Goal: Task Accomplishment & Management: Complete application form

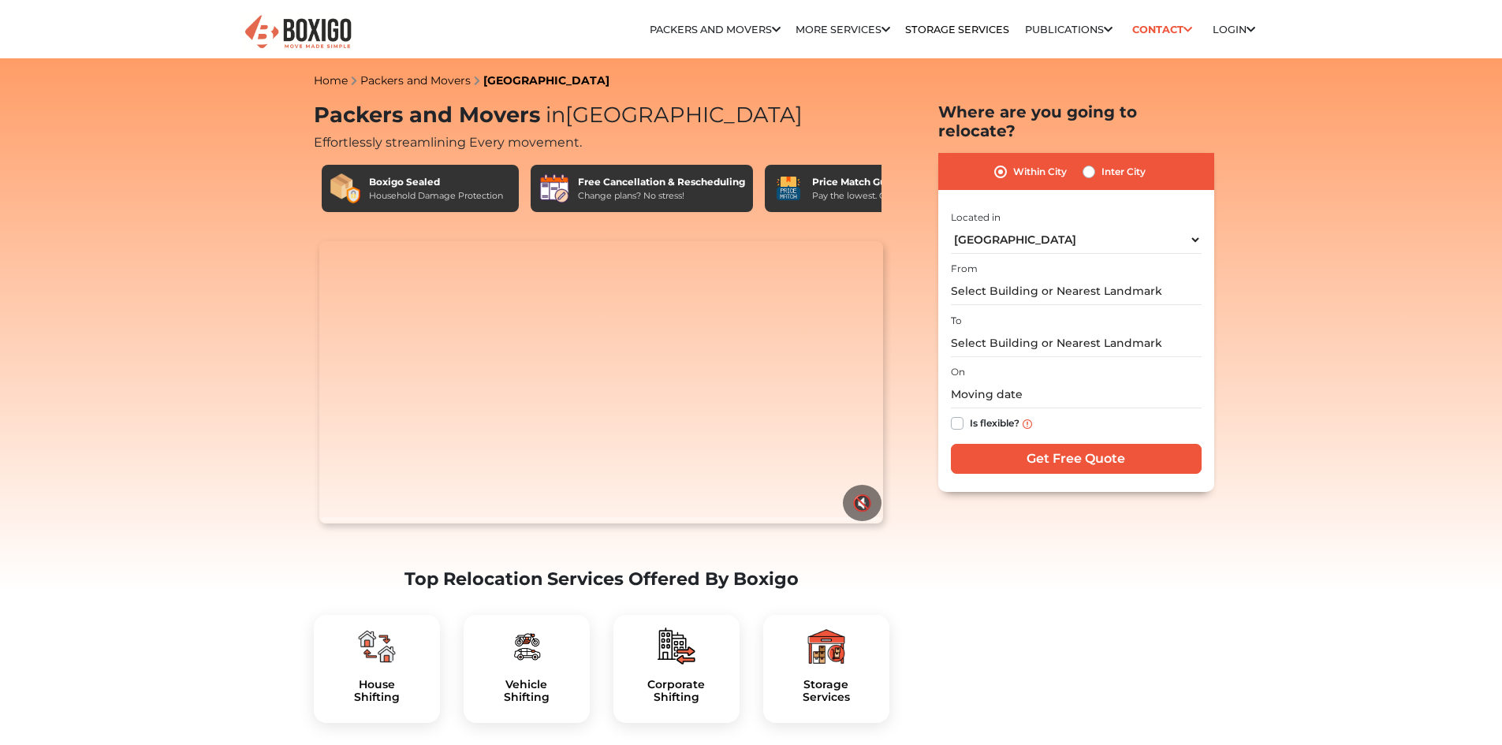
select select "[GEOGRAPHIC_DATA]"
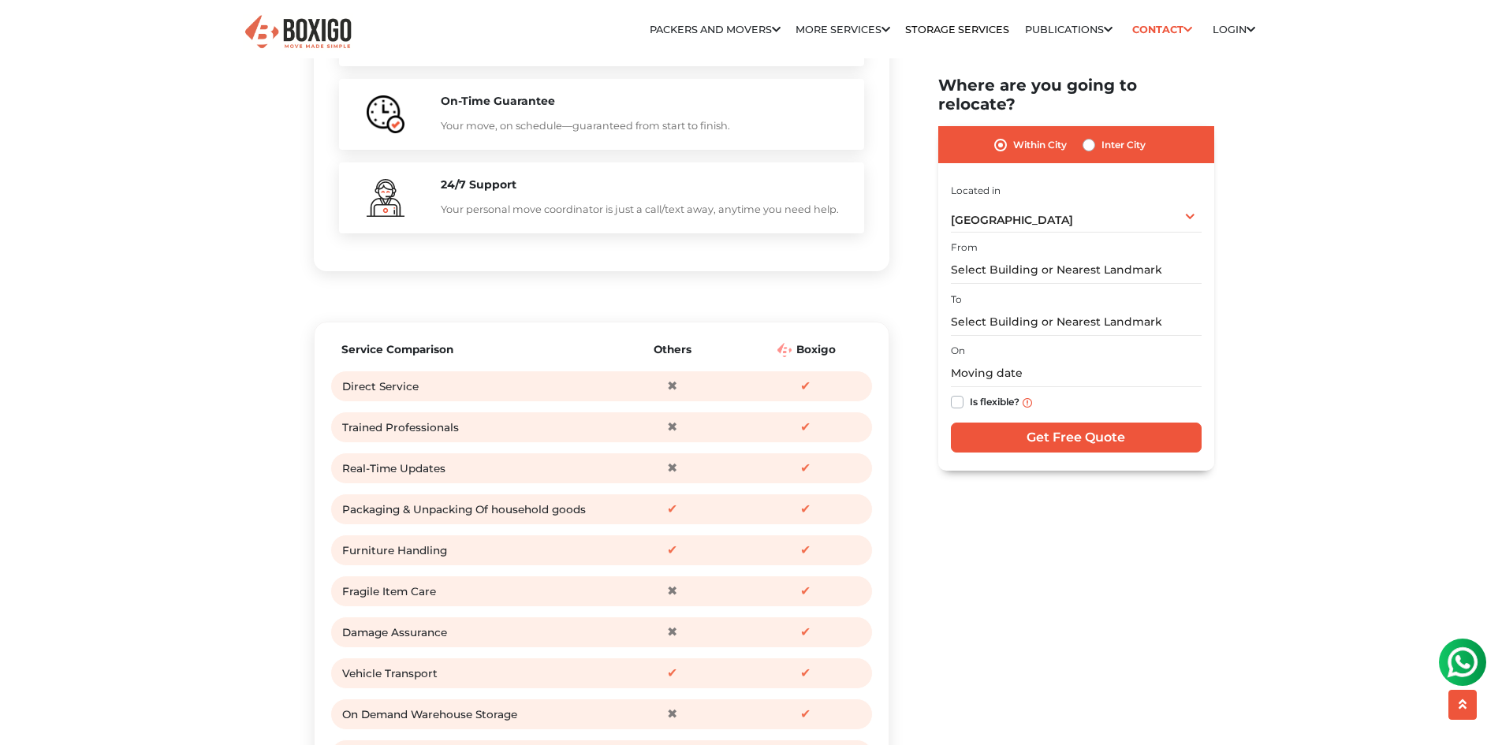
scroll to position [1893, 0]
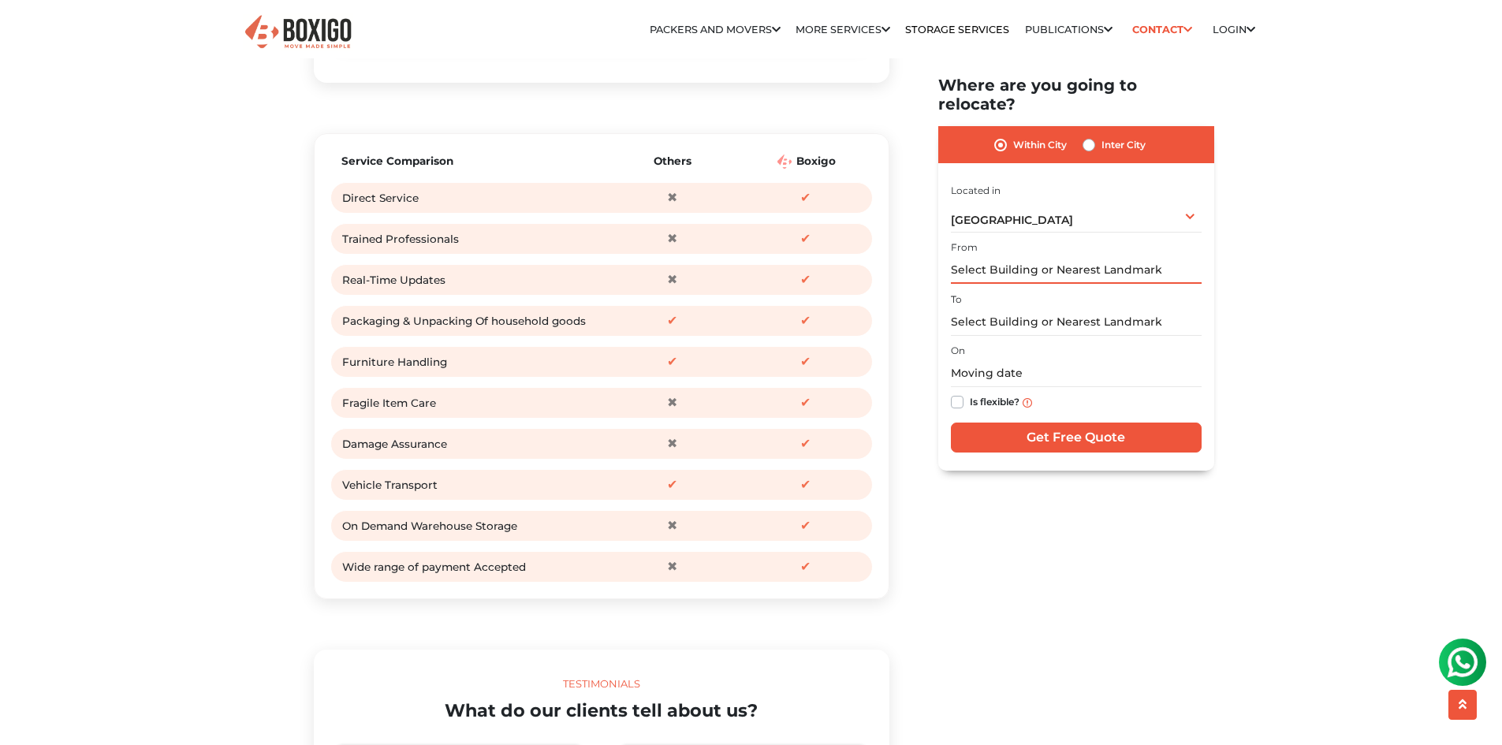
click at [1162, 257] on input "text" at bounding box center [1076, 271] width 251 height 28
type input "m"
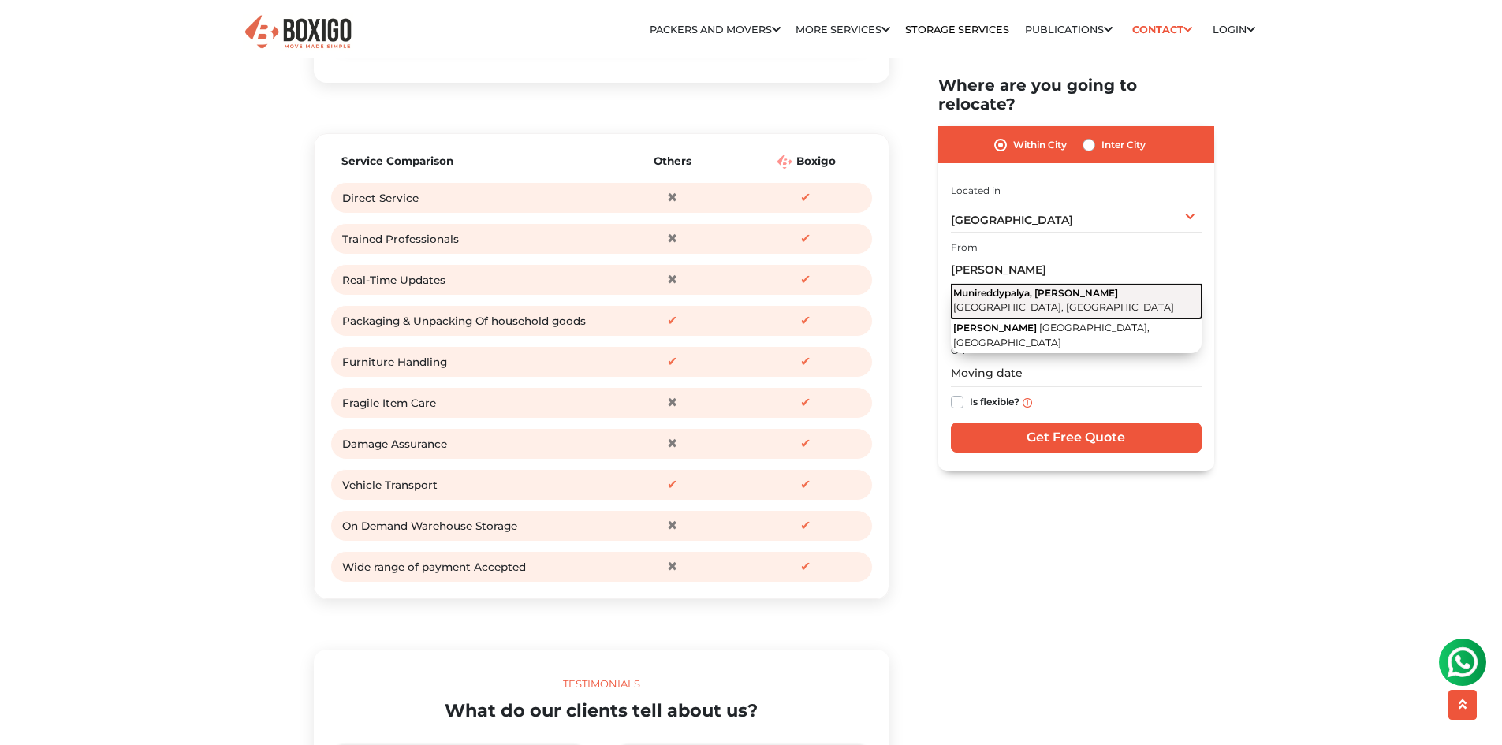
click at [1094, 302] on span "Bengaluru, Karnataka" at bounding box center [1064, 308] width 221 height 12
type input "Munireddypalya, J.C.Nagar, Bengaluru, Karnataka"
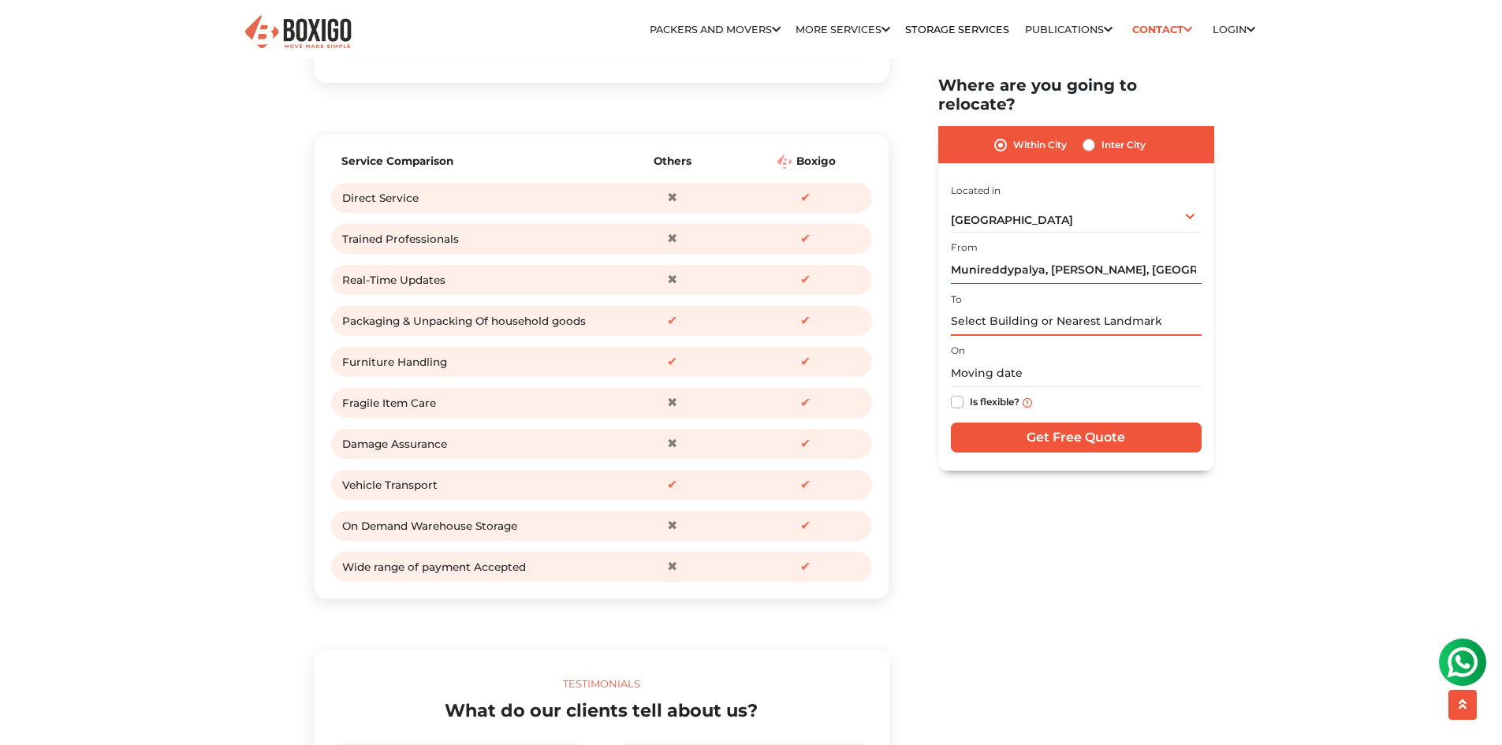
click at [1063, 308] on input "text" at bounding box center [1076, 322] width 251 height 28
type input "mu"
click at [1082, 260] on input "Munireddypalya, J.C.Nagar, Bengaluru, Karnataka" at bounding box center [1076, 271] width 251 height 28
drag, startPoint x: 949, startPoint y: 249, endPoint x: 981, endPoint y: 250, distance: 32.3
click at [981, 250] on div "Within City Inter City I am shifting my 1 BHK 2 BHK 3 BHK 3 + BHK FEW ITEMS 1 B…" at bounding box center [1077, 298] width 276 height 345
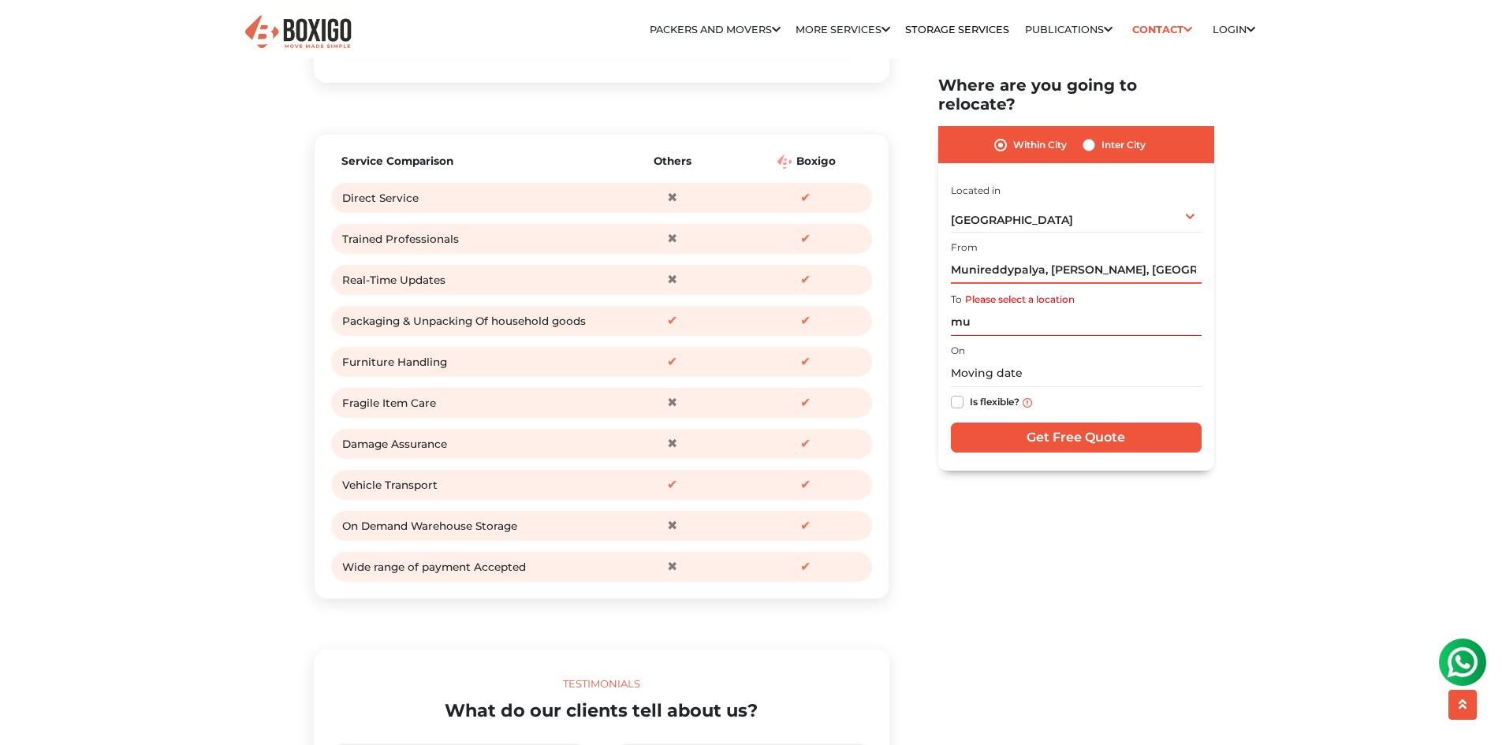
scroll to position [0, 35]
drag, startPoint x: 951, startPoint y: 249, endPoint x: 1239, endPoint y: 259, distance: 288.0
click at [1029, 308] on input "mu" at bounding box center [1076, 322] width 251 height 28
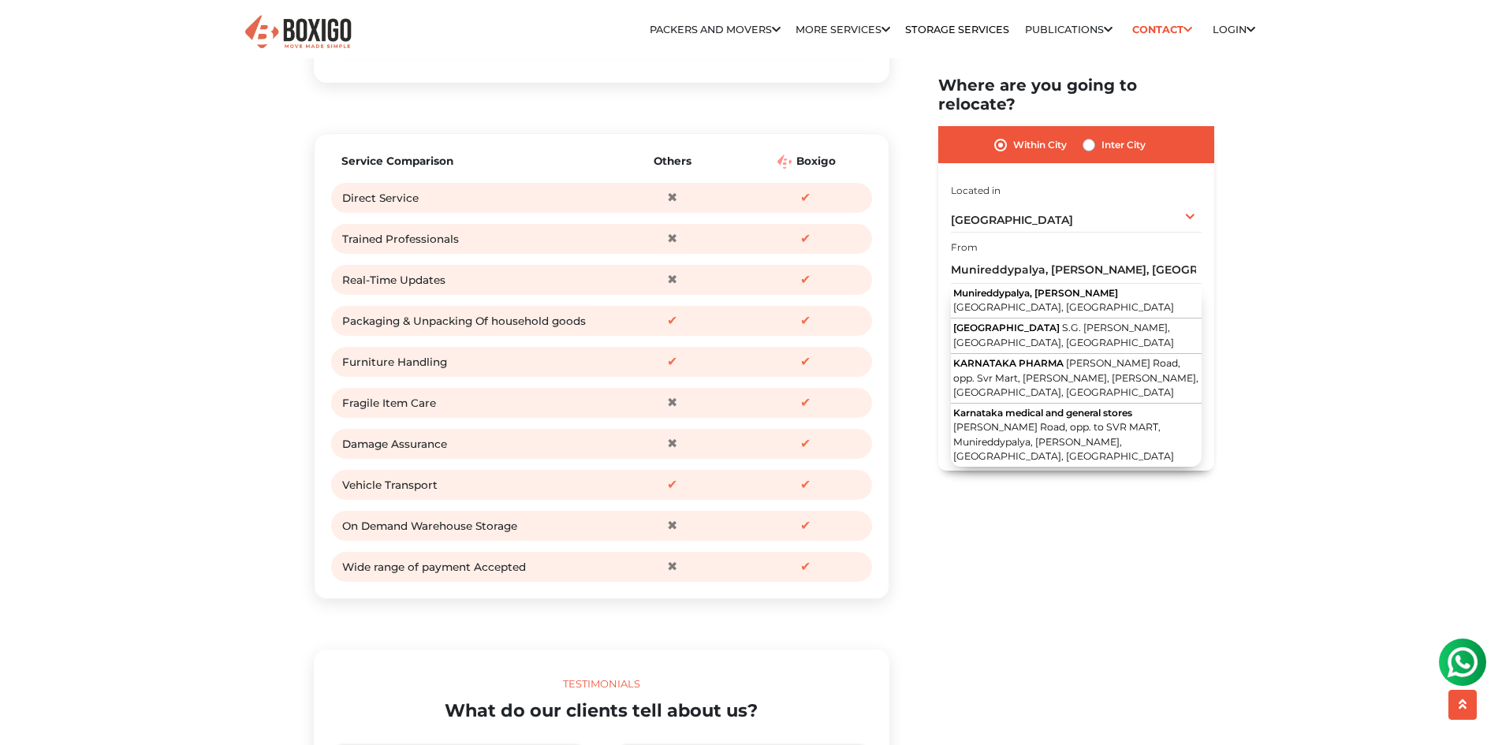
drag, startPoint x: 1272, startPoint y: 251, endPoint x: 1254, endPoint y: 293, distance: 46.3
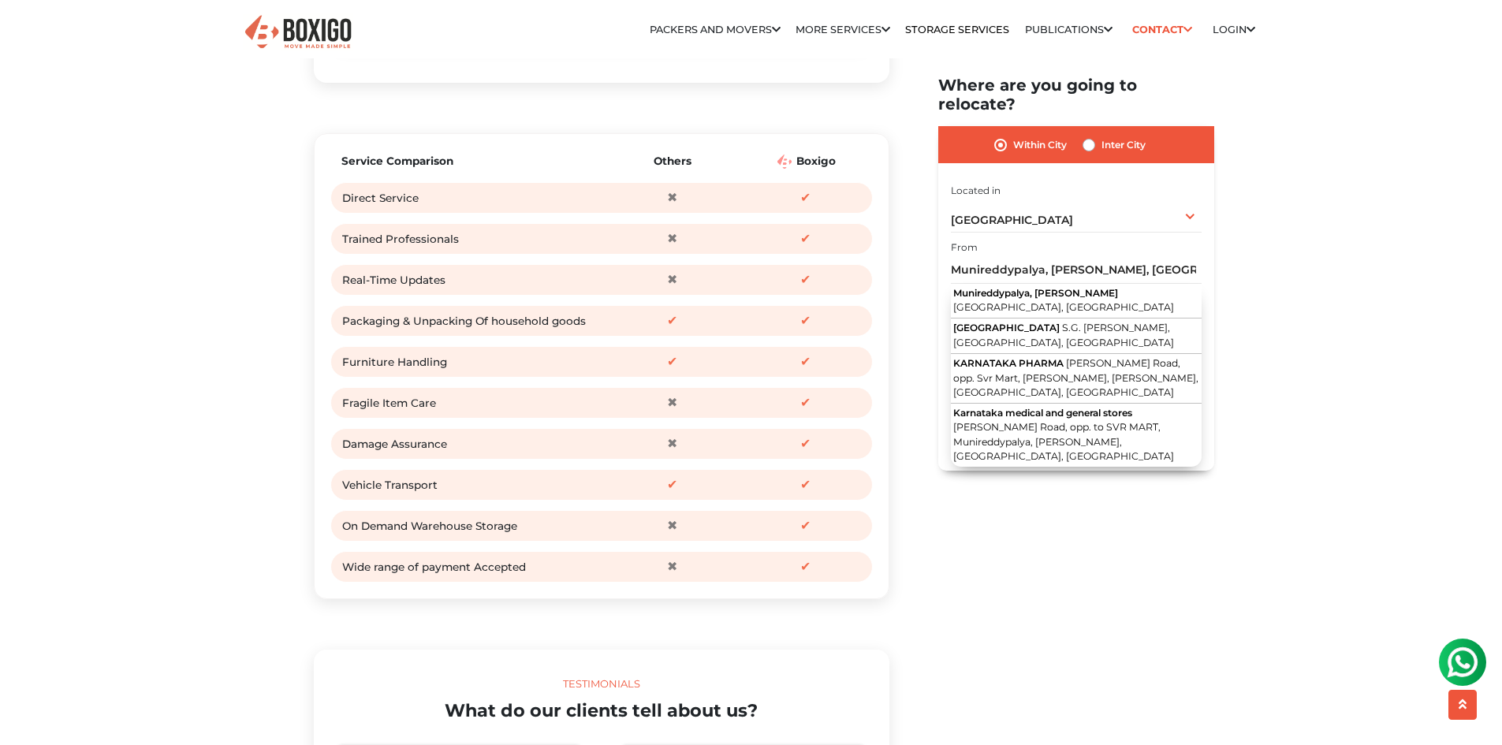
click at [1054, 424] on input "Get Free Quote" at bounding box center [1076, 439] width 251 height 30
click at [1045, 204] on div "Bengaluru Select City Bangalore Bengaluru Bhopal Bhubaneswar Chennai Coimbatore…" at bounding box center [1076, 216] width 251 height 33
click at [1196, 257] on input "Munireddypalya, J.C.Nagar, Bengaluru, Karnataka" at bounding box center [1076, 271] width 251 height 28
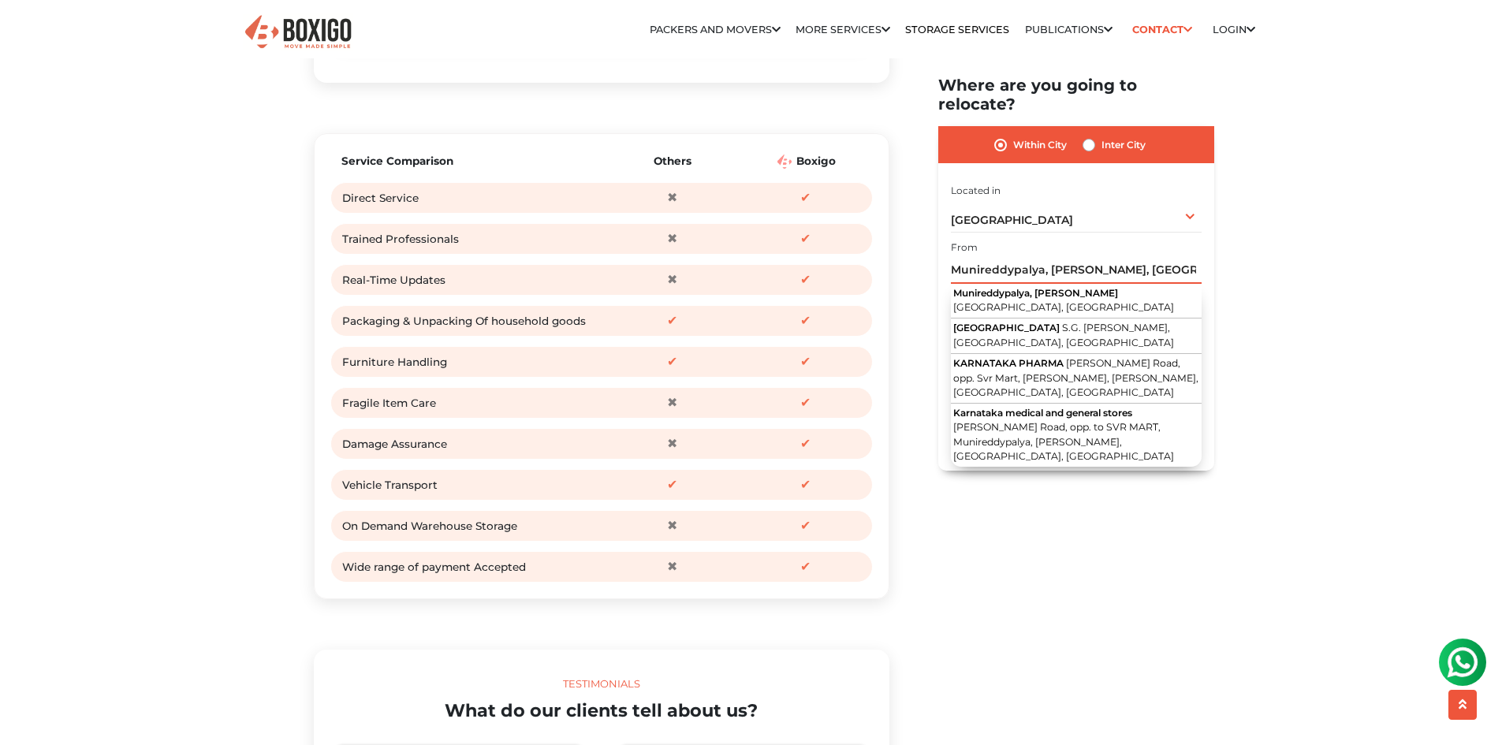
click at [1011, 257] on input "Munireddypalya, J.C.Nagar, Bengaluru, Karnataka" at bounding box center [1076, 271] width 251 height 28
click at [1189, 257] on input "Munireddypalya, J.C.Nagar, Bengaluru, Karnataka" at bounding box center [1076, 271] width 251 height 28
click at [1214, 254] on div "Within City Inter City I am shifting my 1 BHK 2 BHK 3 BHK 3 + BHK FEW ITEMS 1 B…" at bounding box center [1077, 298] width 276 height 345
click at [1196, 261] on input "Munireddypalya, J.C.Nagar, Bengaluru, Karnataka" at bounding box center [1076, 271] width 251 height 28
click at [1091, 257] on input "Munireddypalya, J.C.Nagar, Bengaluru, Karnataka" at bounding box center [1076, 271] width 251 height 28
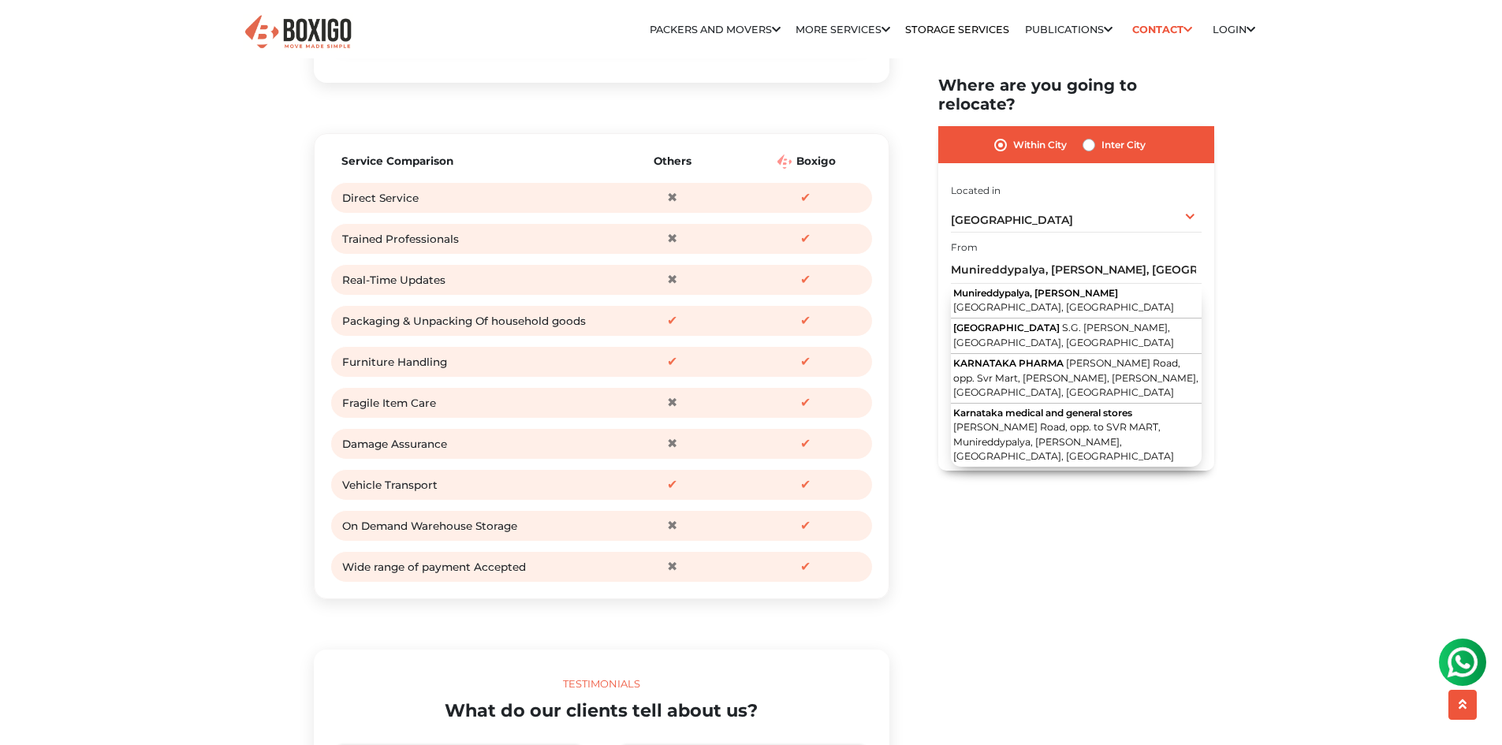
click at [948, 251] on div "Within City Inter City I am shifting my 1 BHK 2 BHK 3 BHK 3 + BHK FEW ITEMS 1 B…" at bounding box center [1077, 298] width 276 height 345
click at [956, 257] on input "Munireddypalya, J.C.Nagar, Bengaluru, Karnataka" at bounding box center [1076, 271] width 251 height 28
click at [1209, 304] on div "Within City Inter City I am shifting my 1 BHK 2 BHK 3 BHK 3 + BHK FEW ITEMS 1 B…" at bounding box center [1077, 298] width 276 height 345
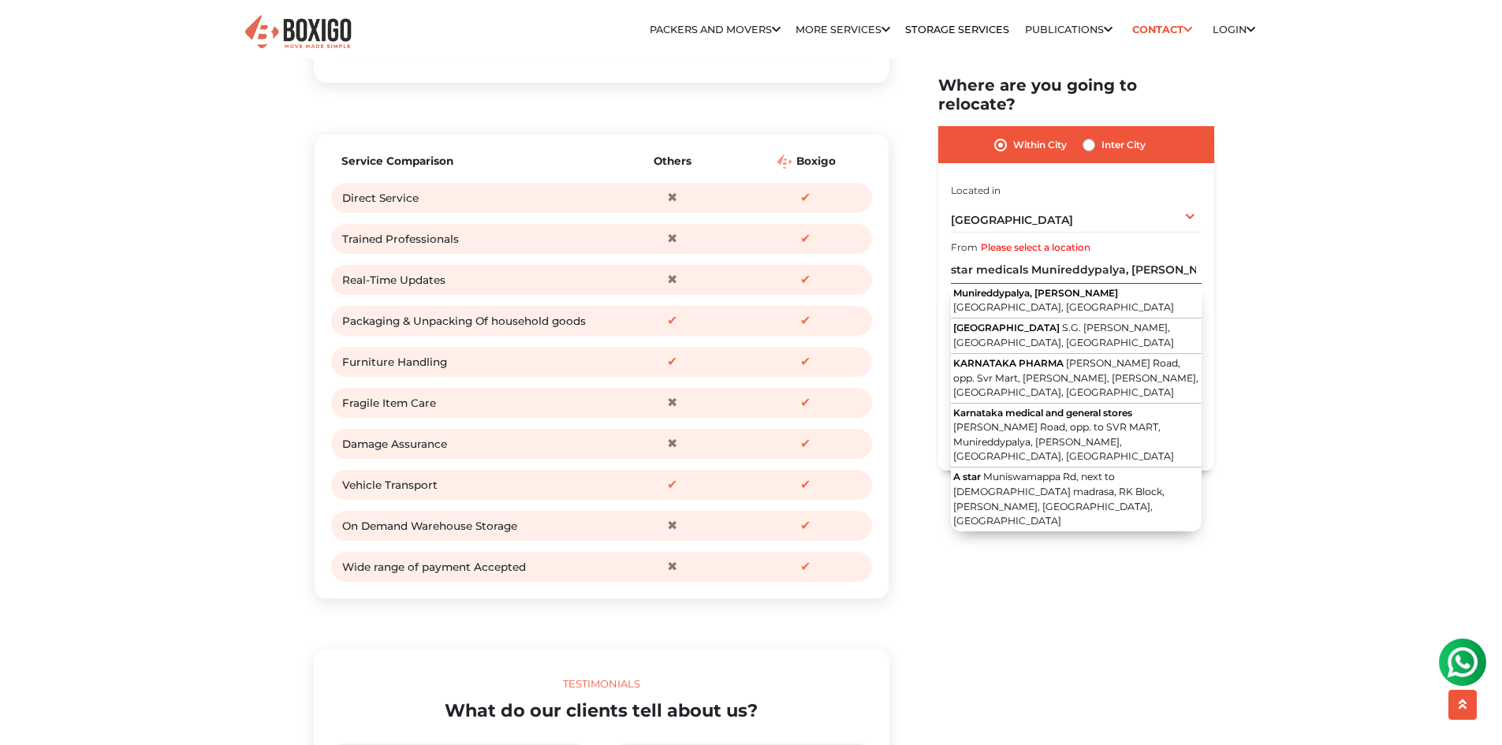
click at [1209, 304] on div "Within City Inter City I am shifting my 1 BHK 2 BHK 3 BHK 3 + BHK FEW ITEMS 1 B…" at bounding box center [1077, 298] width 276 height 345
click at [1140, 257] on input "star medicals Munireddypalya, J.C.Nagar, Bengaluru, Karnataka" at bounding box center [1076, 271] width 251 height 28
click at [1135, 257] on input "star medicals Munireddypalya, J.C.Nagar, Bengaluru, Karnataka" at bounding box center [1076, 271] width 251 height 28
click at [951, 424] on input "Get Free Quote" at bounding box center [1076, 439] width 251 height 30
click at [1197, 262] on input "star medicals Munireddypalya, J.C.Nagar, Bengaluru, Karnataka" at bounding box center [1076, 271] width 251 height 28
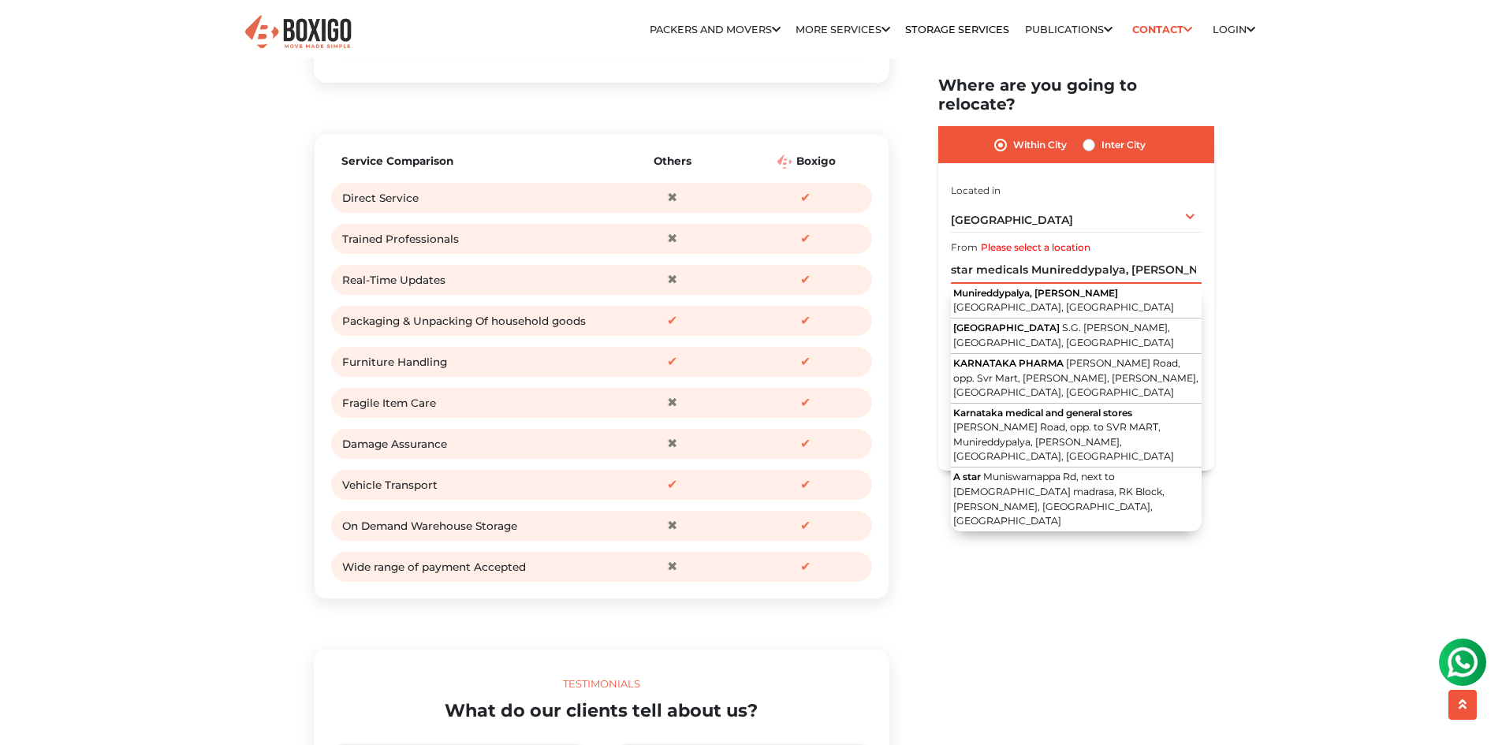
click at [951, 424] on input "Get Free Quote" at bounding box center [1076, 439] width 251 height 30
click at [1151, 319] on button "JC Nagar Main Road S.G. Palya, J.C.Nagar, Bengaluru, Karnataka" at bounding box center [1076, 336] width 251 height 35
type input "JC Nagar Main Road, S.G. Palya, J.C.Nagar, Bengaluru, Karnataka"
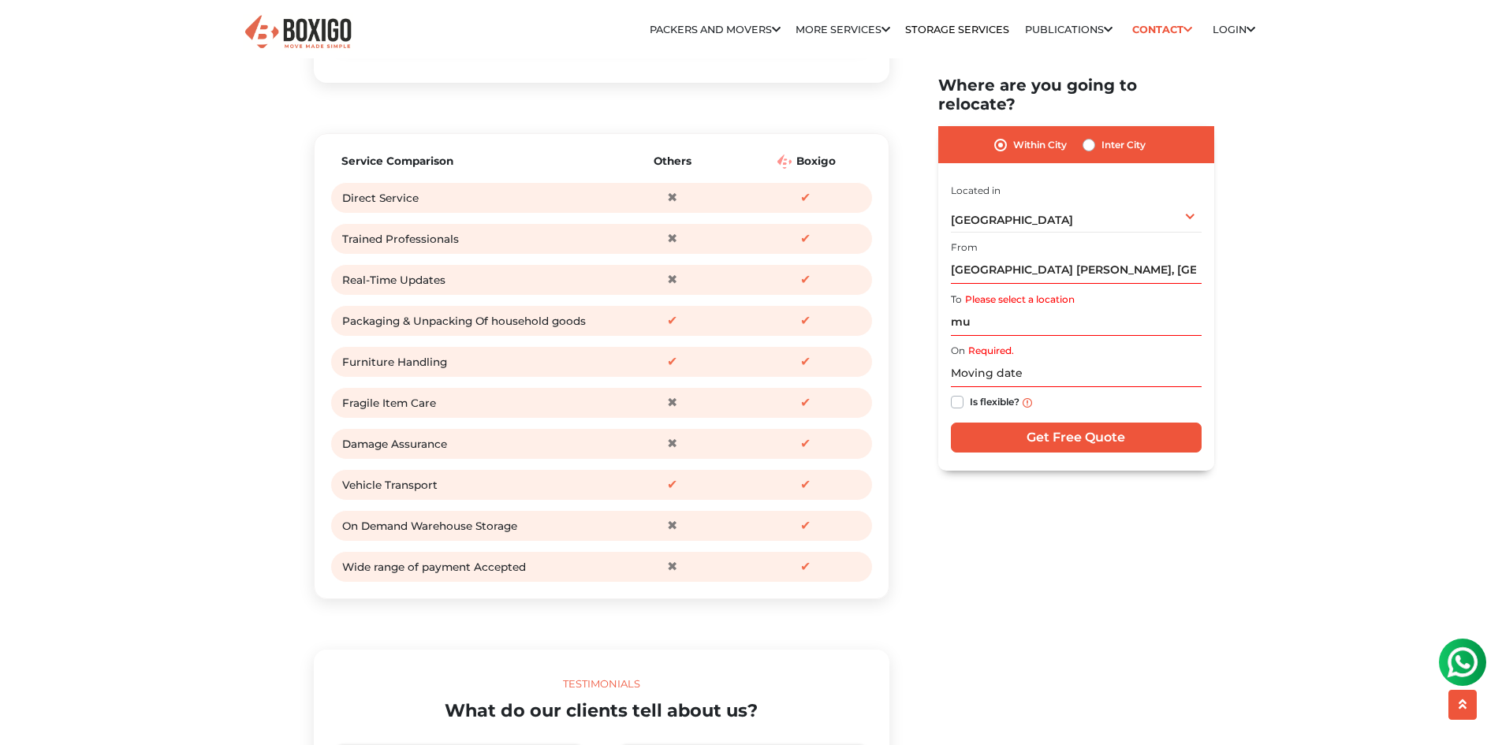
click at [972, 289] on div "To Please select a location mu" at bounding box center [1076, 312] width 251 height 47
click at [975, 308] on input "mu" at bounding box center [1076, 322] width 251 height 28
drag, startPoint x: 977, startPoint y: 299, endPoint x: 913, endPoint y: 298, distance: 63.9
click at [913, 298] on section "Packers and Movers in Bangalore Effortlessly streamlining Every movement. Boxig…" at bounding box center [1051, 273] width 276 height 395
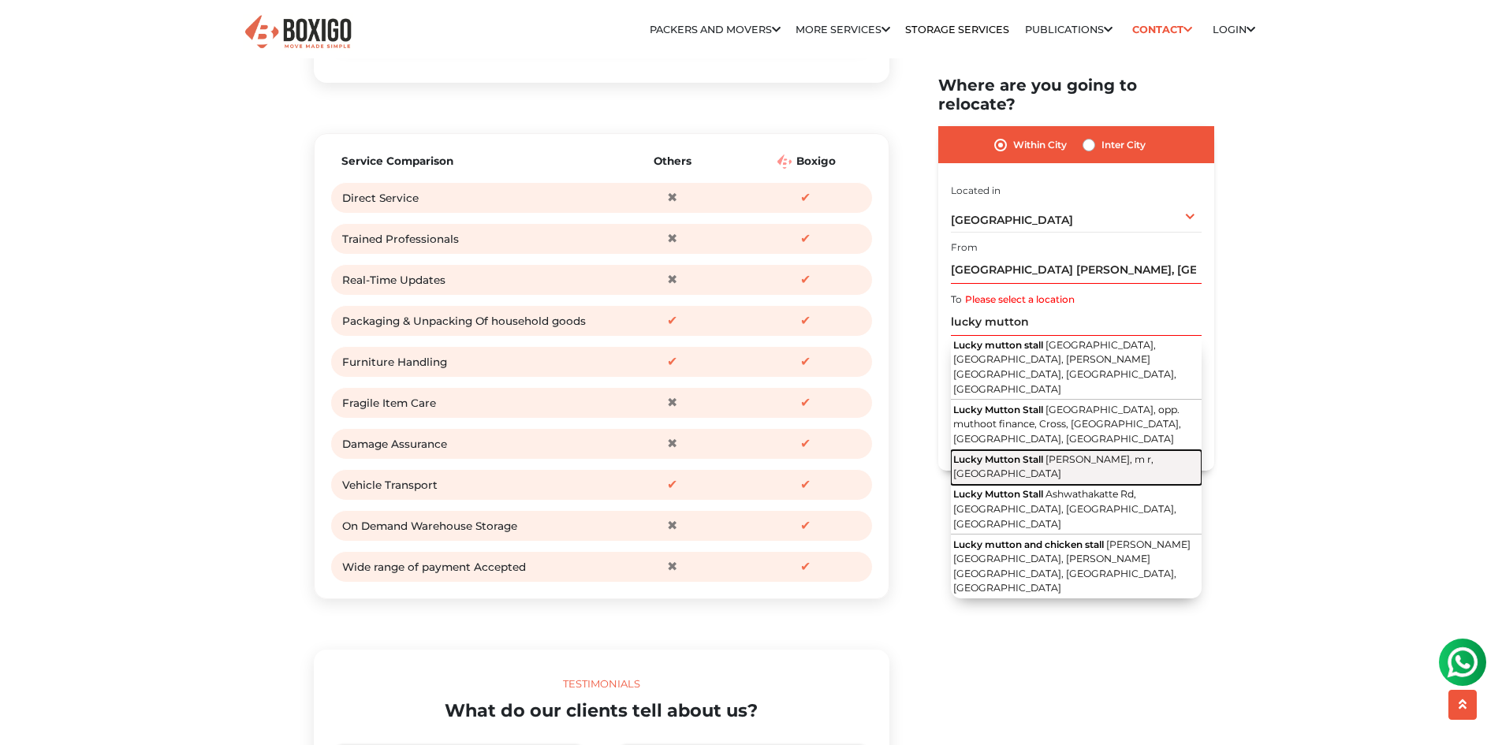
click at [1077, 453] on span "J.C.Nagar, m r, Karnataka" at bounding box center [1054, 466] width 200 height 27
type input "Lucky Mutton Stall, J.C.Nagar, m r, Karnataka"
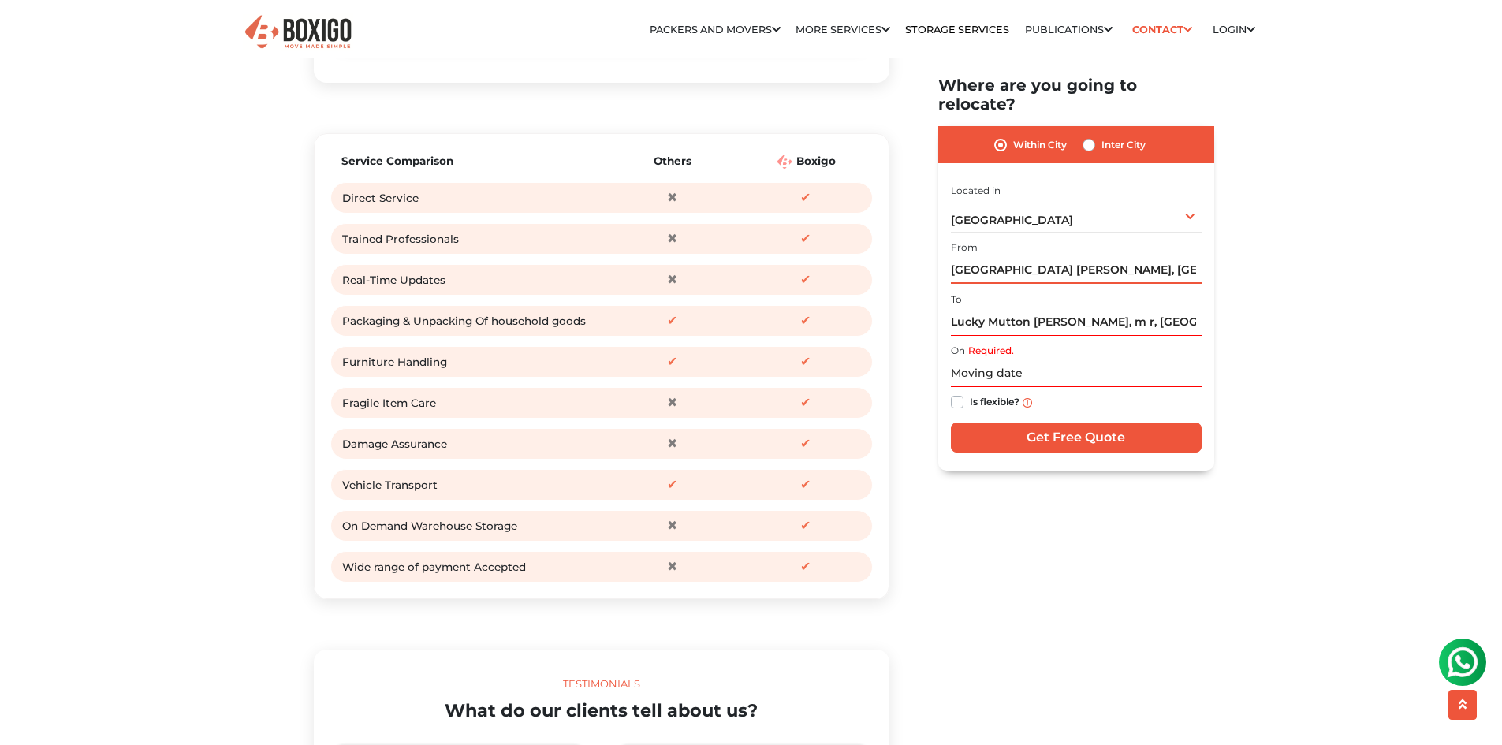
click at [1084, 257] on input "JC Nagar Main Road, S.G. Palya, J.C.Nagar, Bengaluru, Karnataka" at bounding box center [1076, 271] width 251 height 28
drag, startPoint x: 950, startPoint y: 300, endPoint x: 1217, endPoint y: 314, distance: 266.9
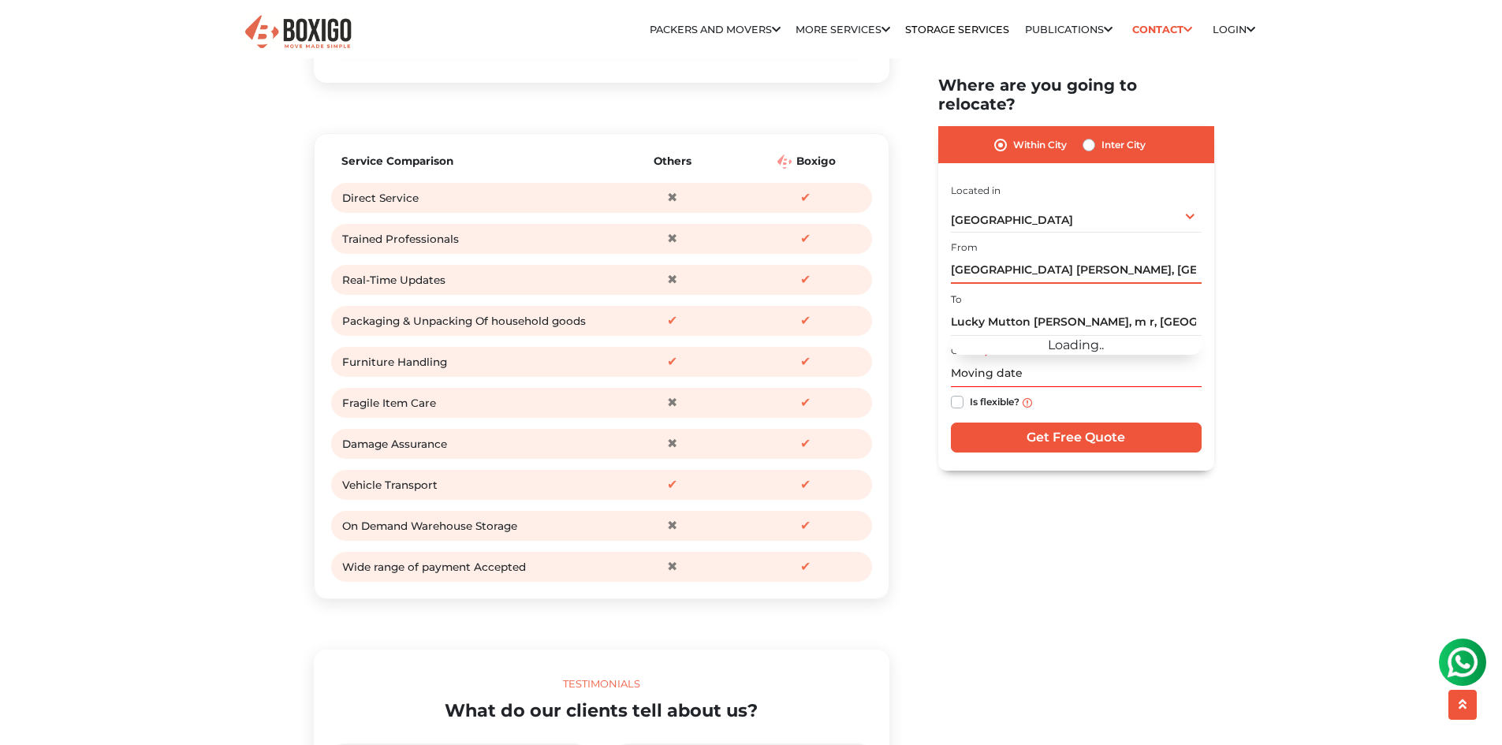
click at [951, 257] on input "JC Nagar Main Road, S.G. Palya, J.C.Nagar, Bengaluru, Karnataka" at bounding box center [1076, 271] width 251 height 28
drag, startPoint x: 951, startPoint y: 252, endPoint x: 1263, endPoint y: 263, distance: 311.7
paste input "Lucky Mutton Stall, J.C.Nagar, m r"
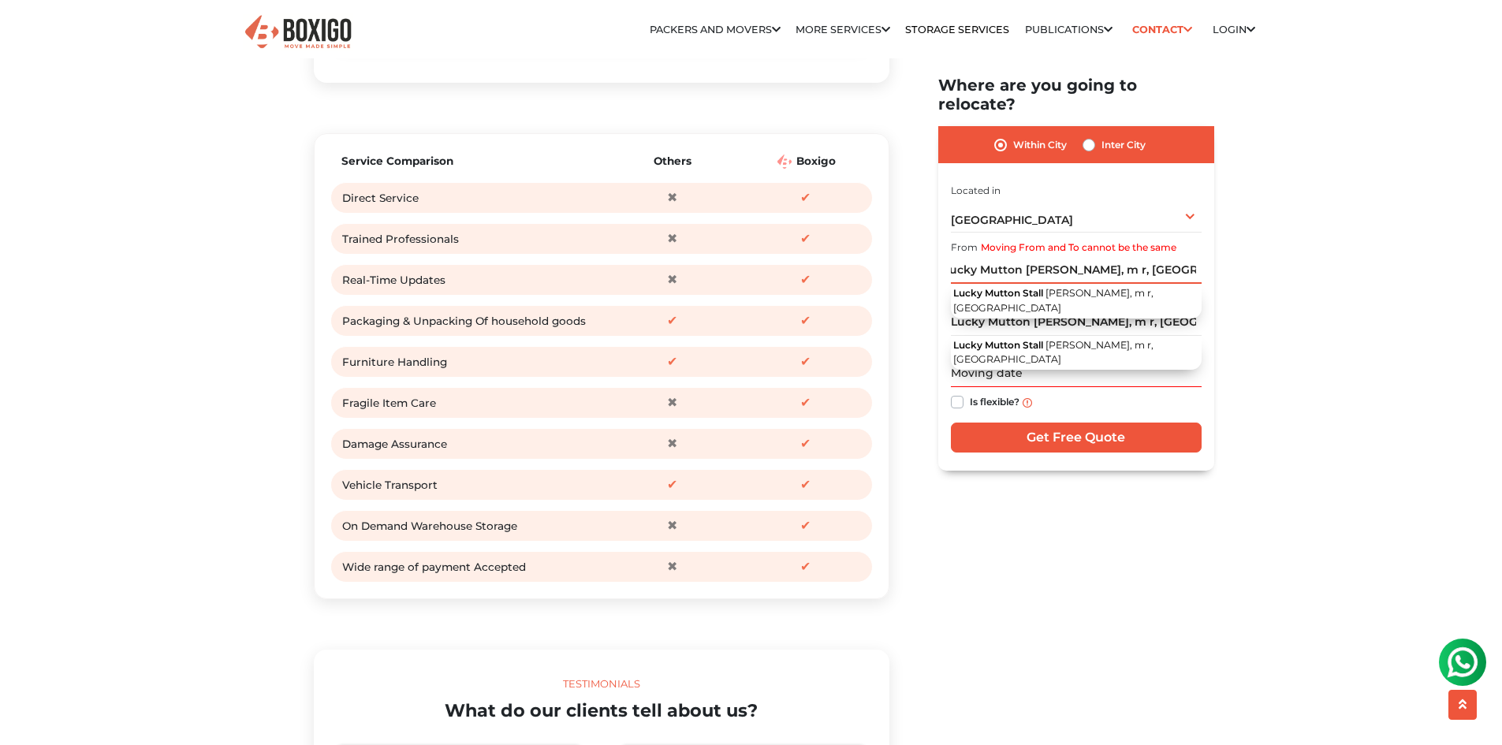
type input "Lucky Mutton Stall, J.C.Nagar, m r, Karnataka"
click at [1035, 360] on input "text" at bounding box center [1076, 374] width 251 height 28
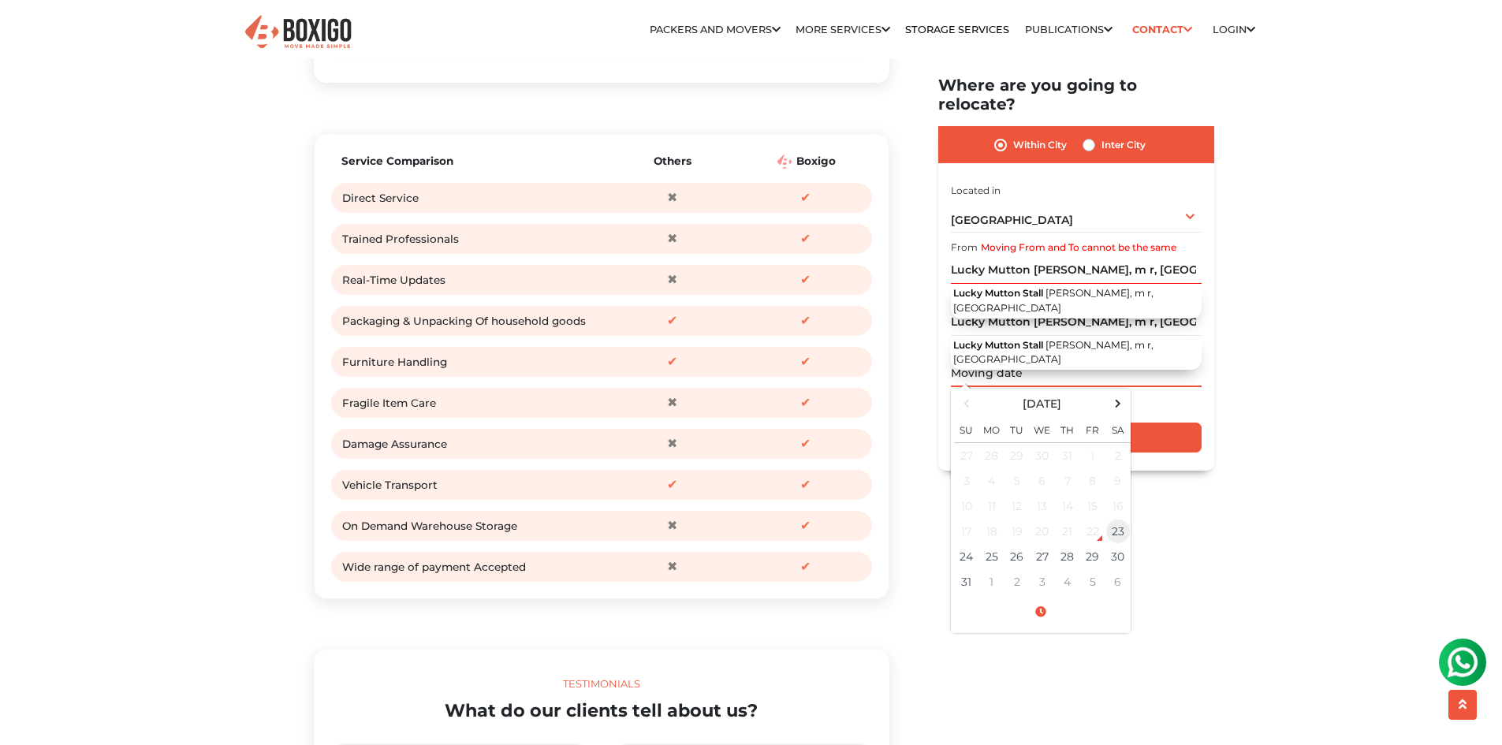
click at [1110, 520] on td "23" at bounding box center [1118, 532] width 25 height 25
type input "08/23/2025 11:21 AM"
drag, startPoint x: 1186, startPoint y: 431, endPoint x: 1175, endPoint y: 445, distance: 17.4
click at [1186, 432] on input "Get Free Quote" at bounding box center [1076, 439] width 251 height 30
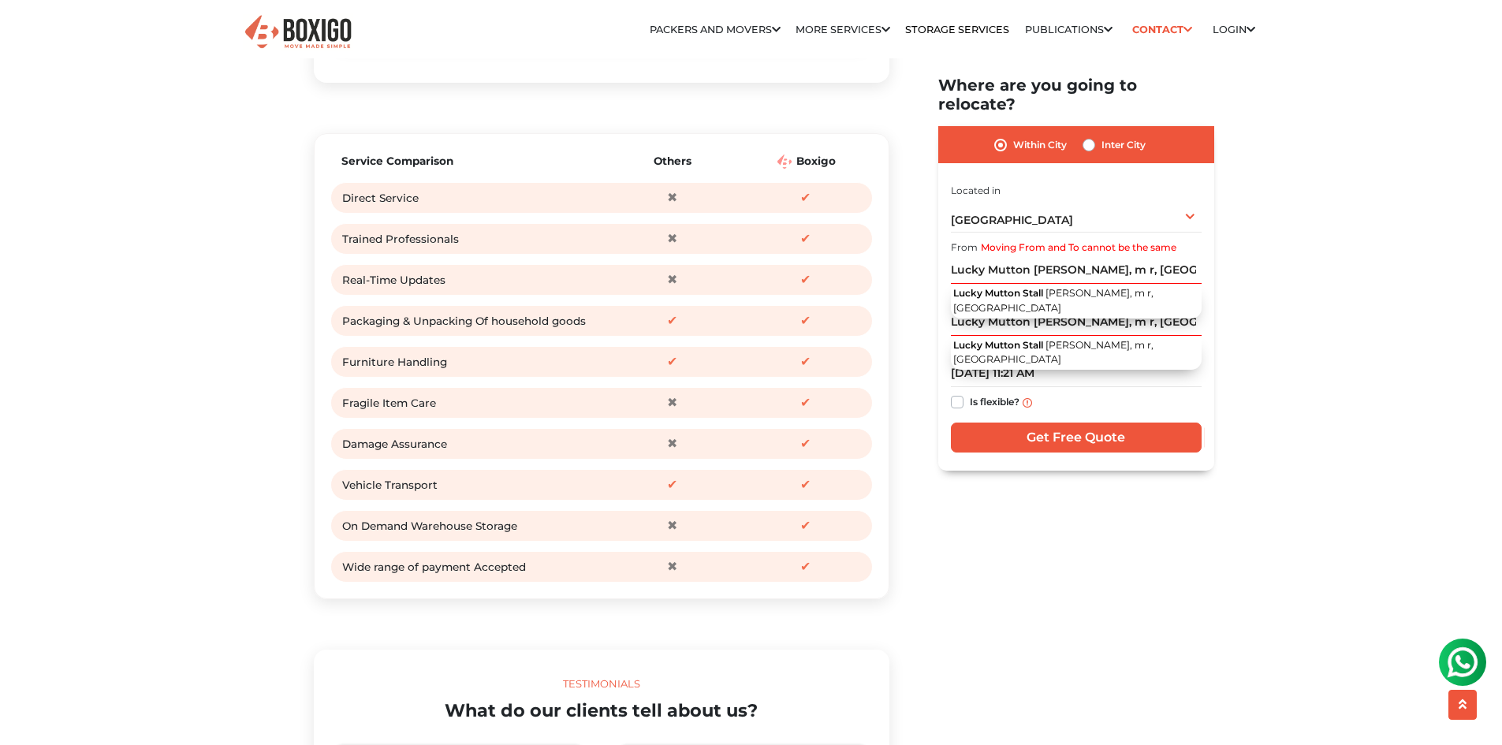
click at [970, 394] on label "Is flexible?" at bounding box center [995, 402] width 50 height 17
click at [961, 394] on input "Is flexible?" at bounding box center [957, 402] width 13 height 16
checkbox input "true"
click at [1062, 424] on input "Get Free Quote" at bounding box center [1076, 439] width 251 height 30
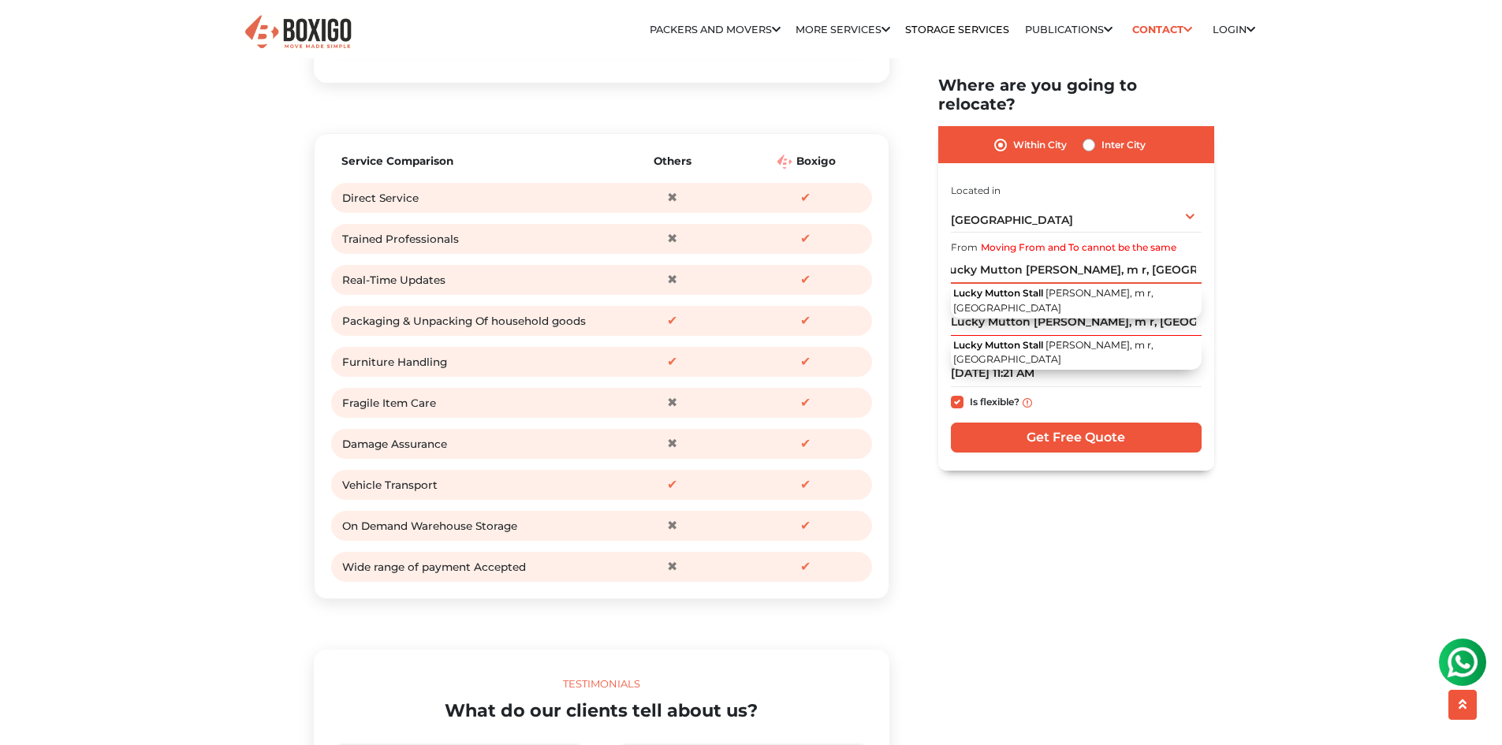
click at [951, 424] on input "Get Free Quote" at bounding box center [1076, 439] width 251 height 30
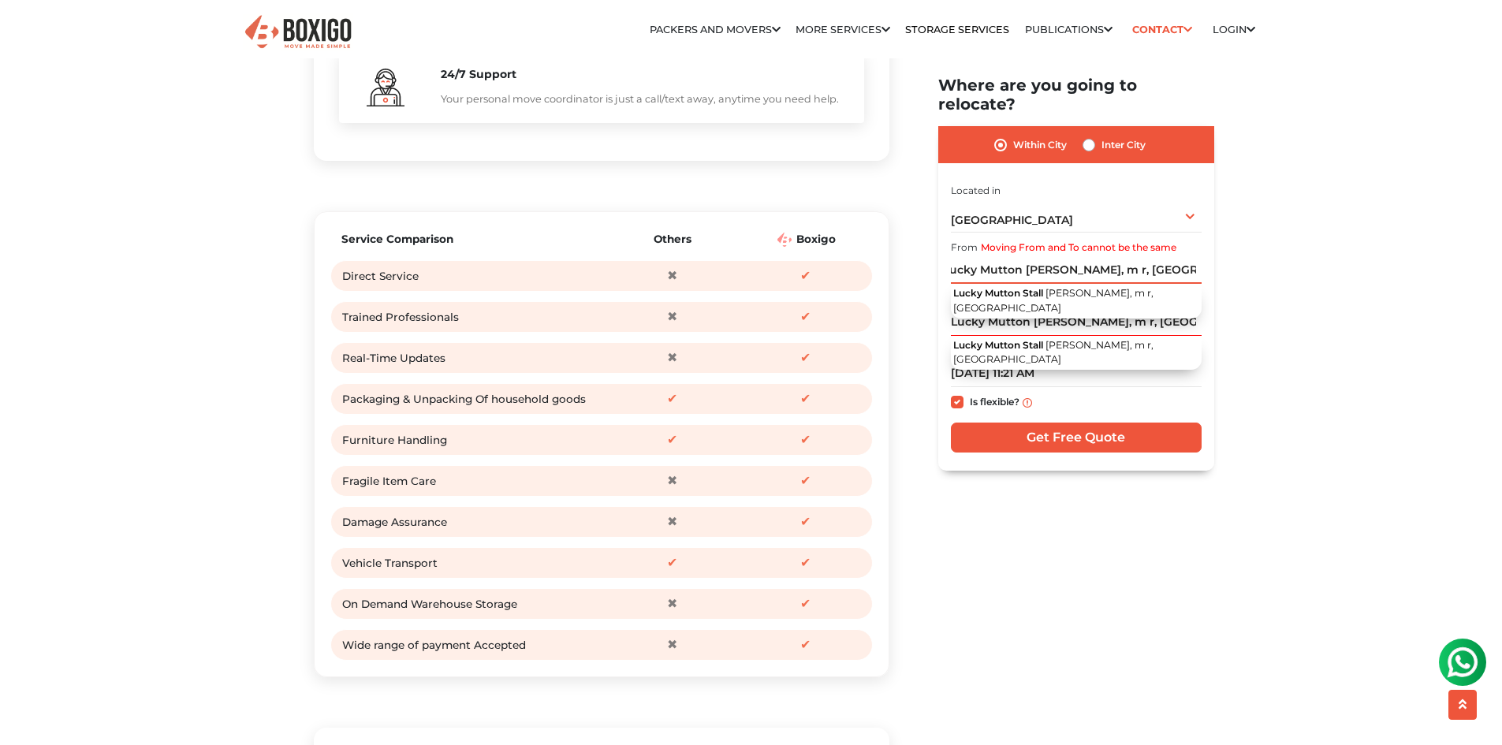
scroll to position [1814, 0]
click at [1069, 424] on input "Get Free Quote" at bounding box center [1076, 439] width 251 height 30
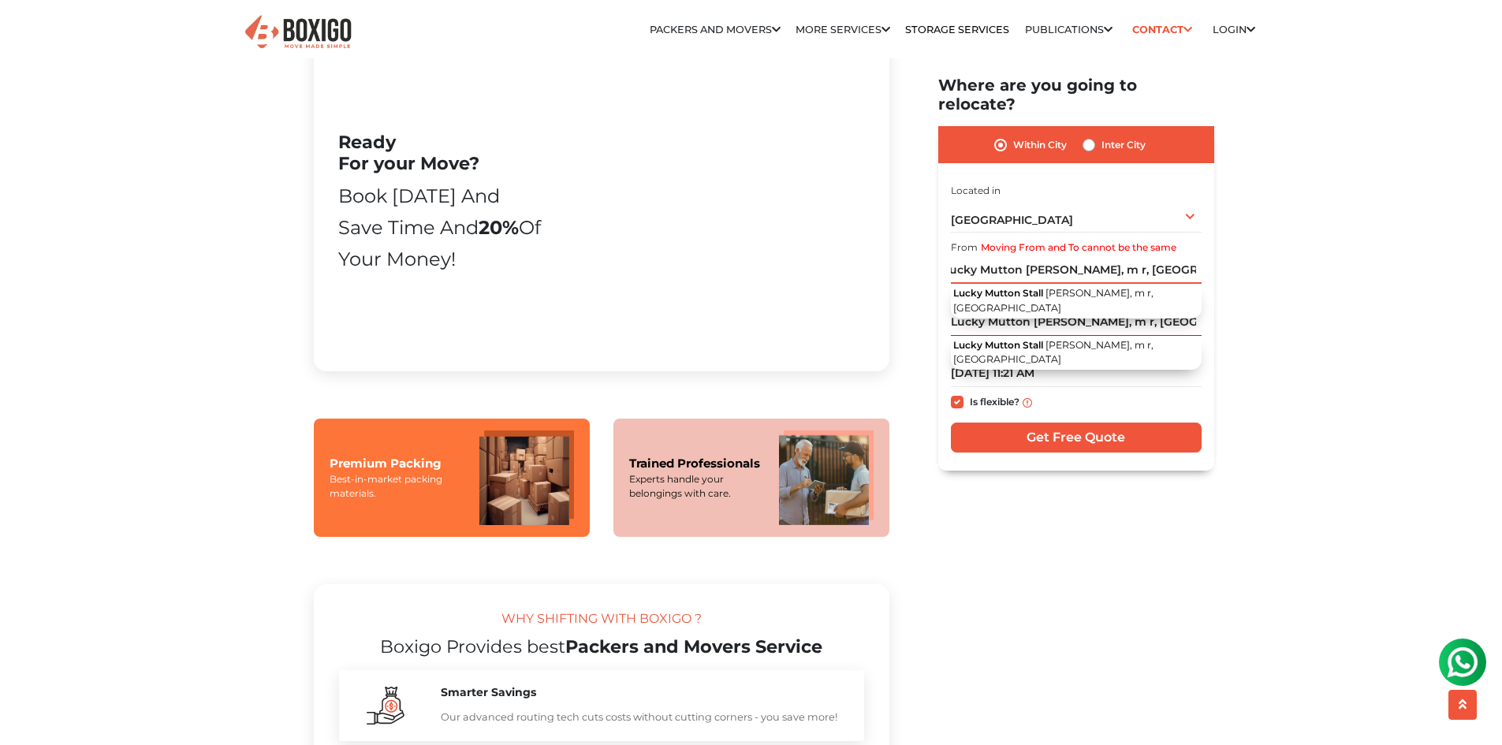
scroll to position [789, 0]
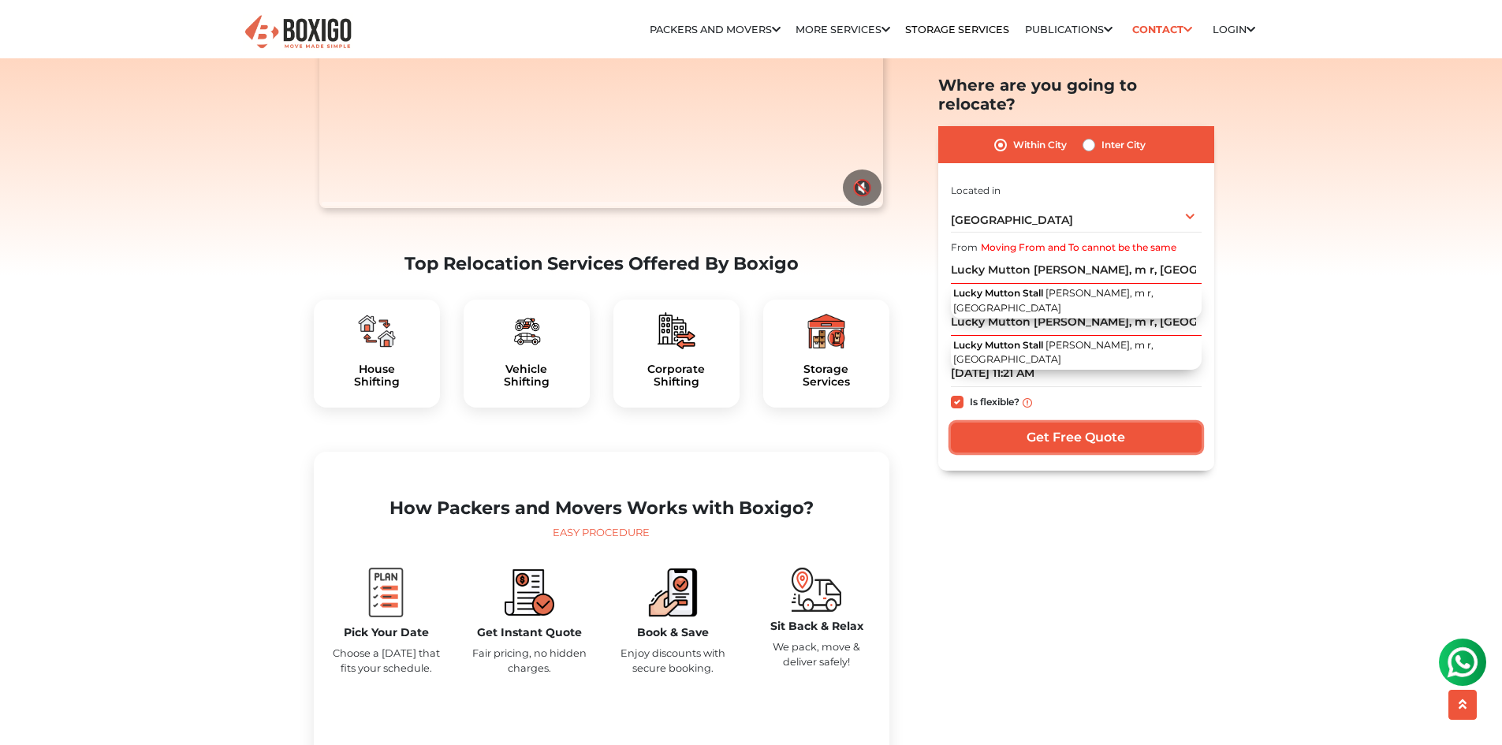
click at [1084, 424] on input "Get Free Quote" at bounding box center [1076, 439] width 251 height 30
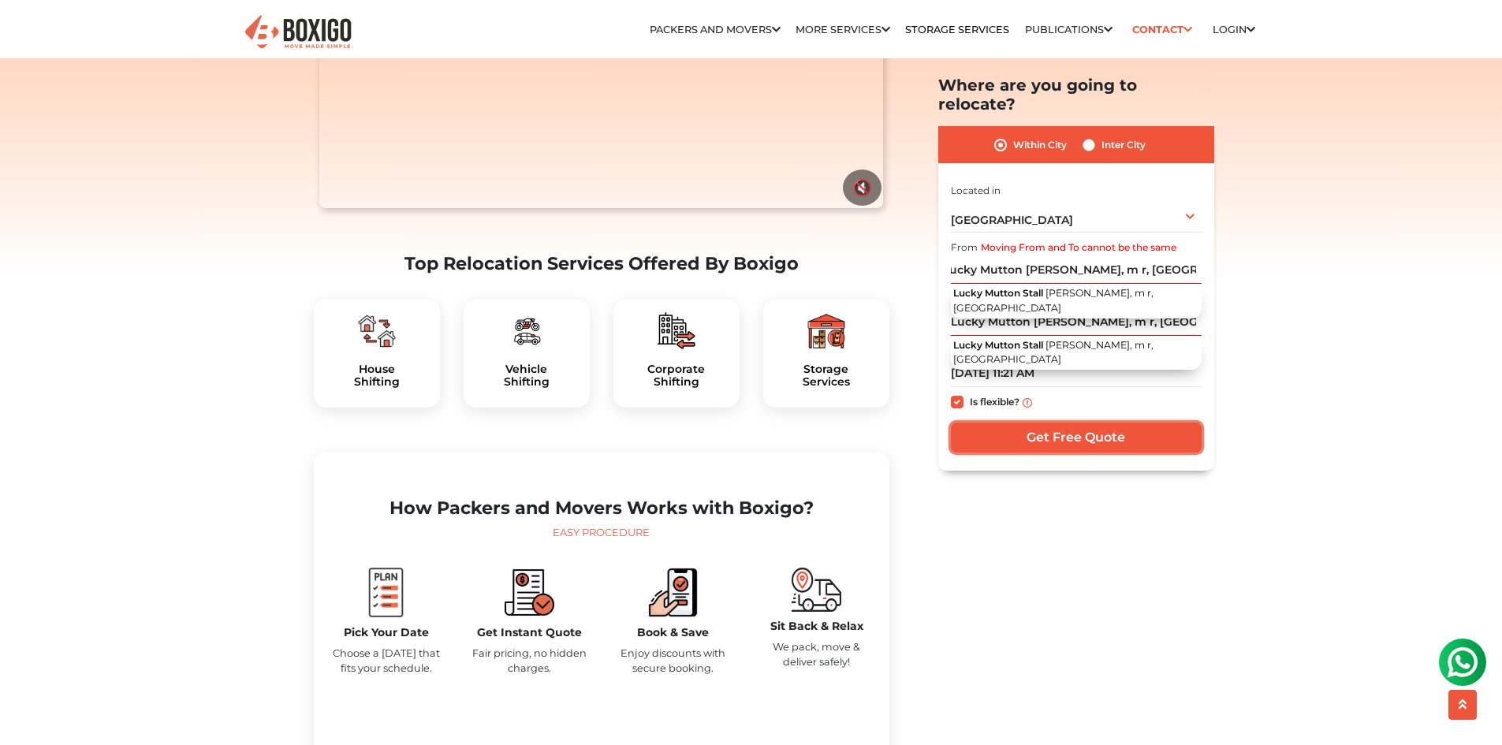
click at [1084, 424] on input "Get Free Quote" at bounding box center [1076, 439] width 251 height 30
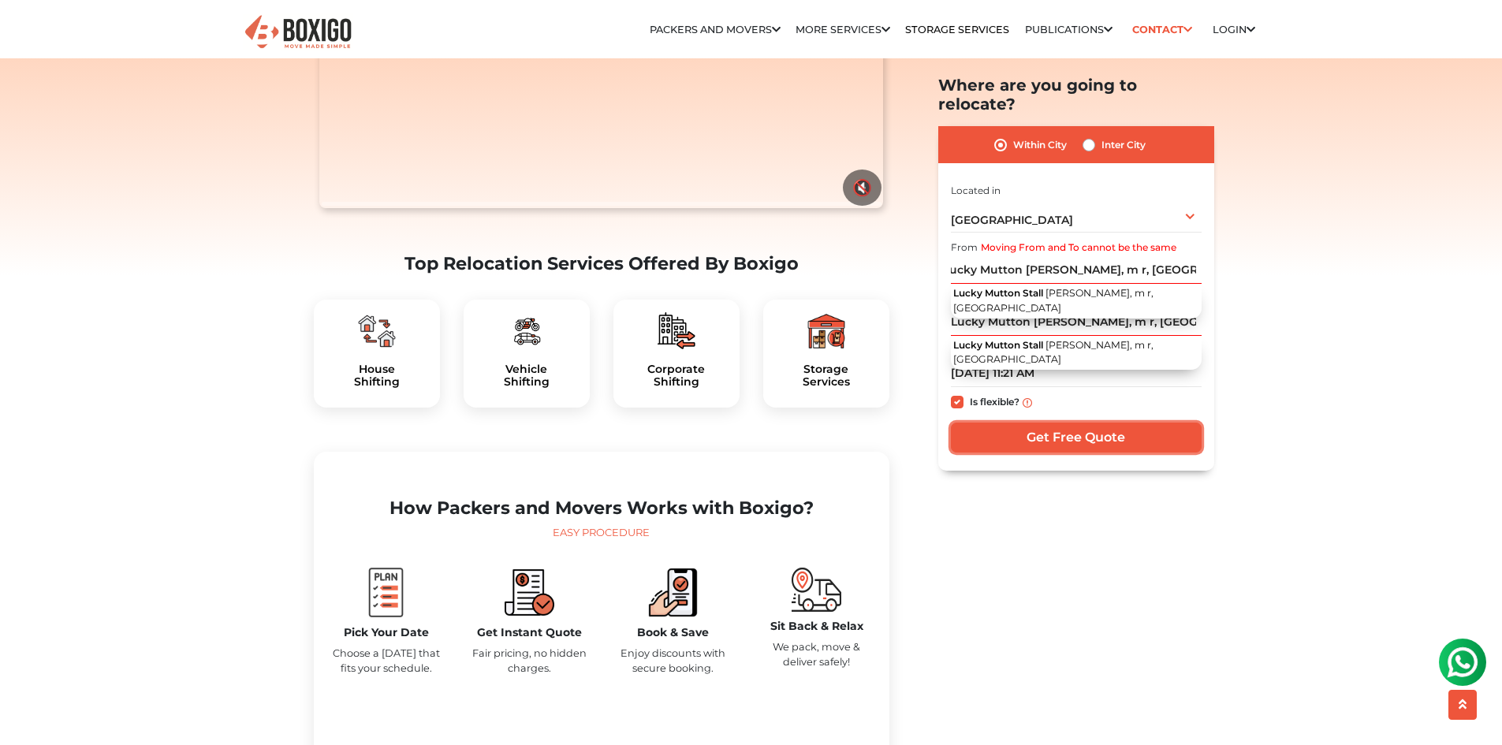
click at [1084, 424] on input "Get Free Quote" at bounding box center [1076, 439] width 251 height 30
click at [1042, 308] on input "Lucky Mutton Stall, J.C.Nagar, m r, Karnataka" at bounding box center [1076, 322] width 251 height 28
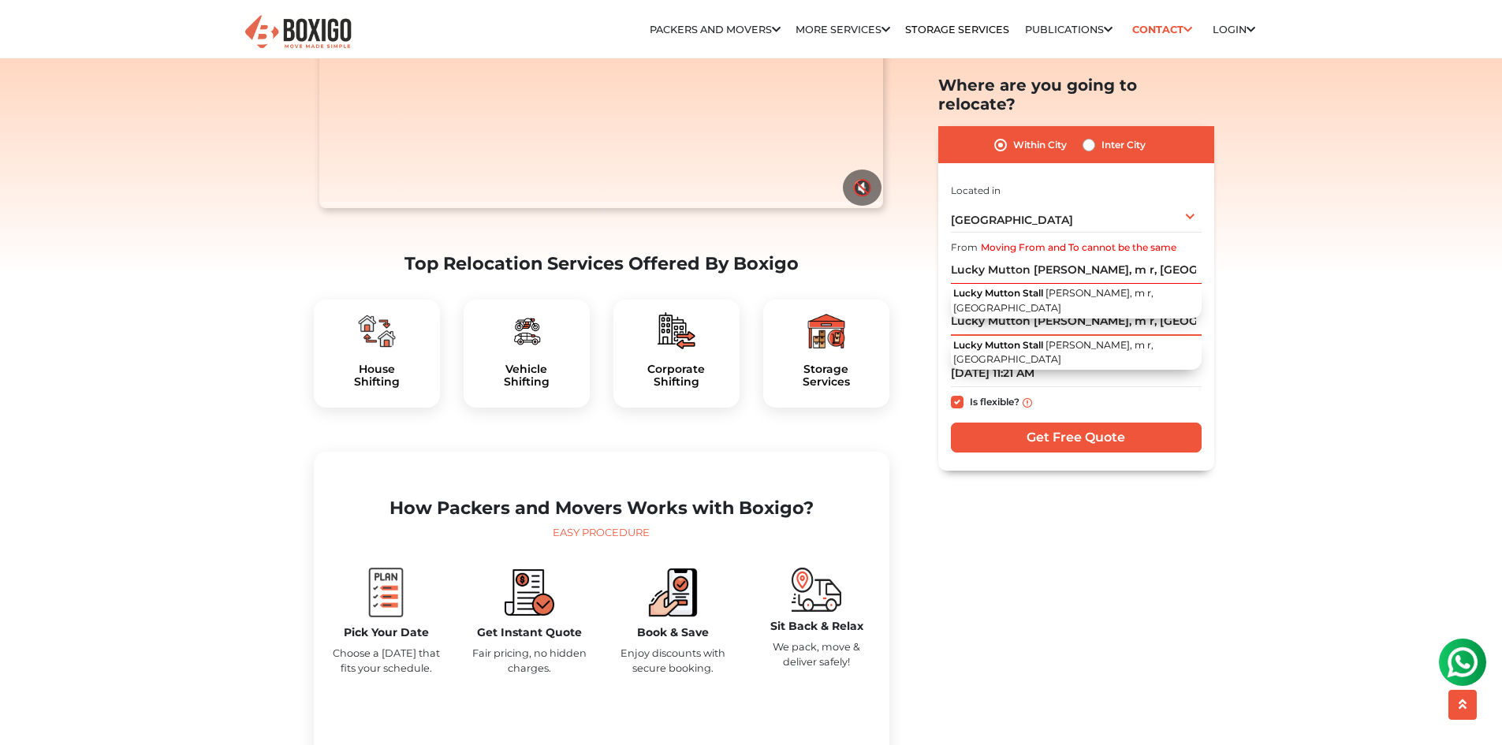
drag, startPoint x: 1034, startPoint y: 304, endPoint x: 944, endPoint y: 304, distance: 89.9
click at [944, 304] on div "Within City Inter City I am shifting my 1 BHK 2 BHK 3 BHK 3 + BHK FEW ITEMS 1 B…" at bounding box center [1077, 298] width 276 height 345
drag, startPoint x: 1141, startPoint y: 301, endPoint x: 898, endPoint y: 286, distance: 243.4
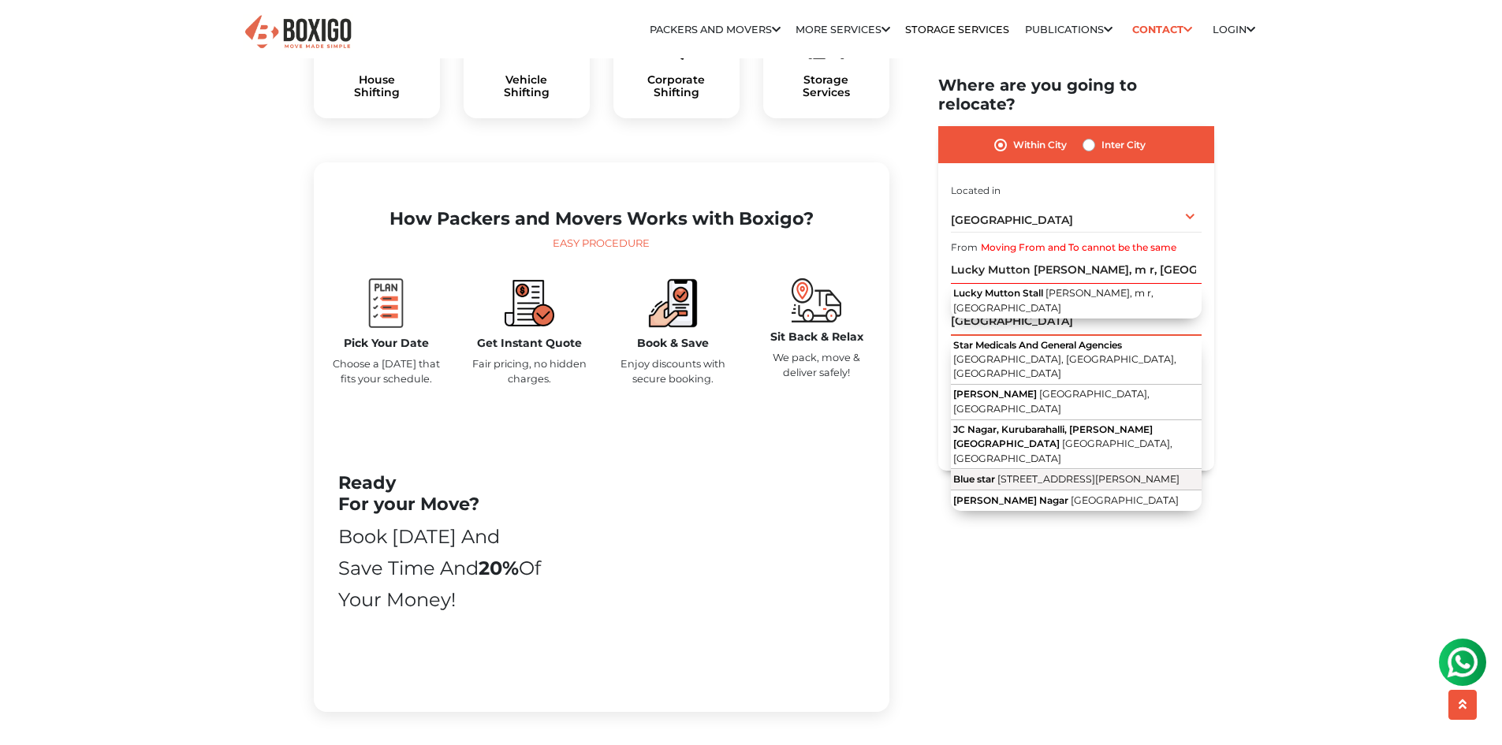
scroll to position [473, 0]
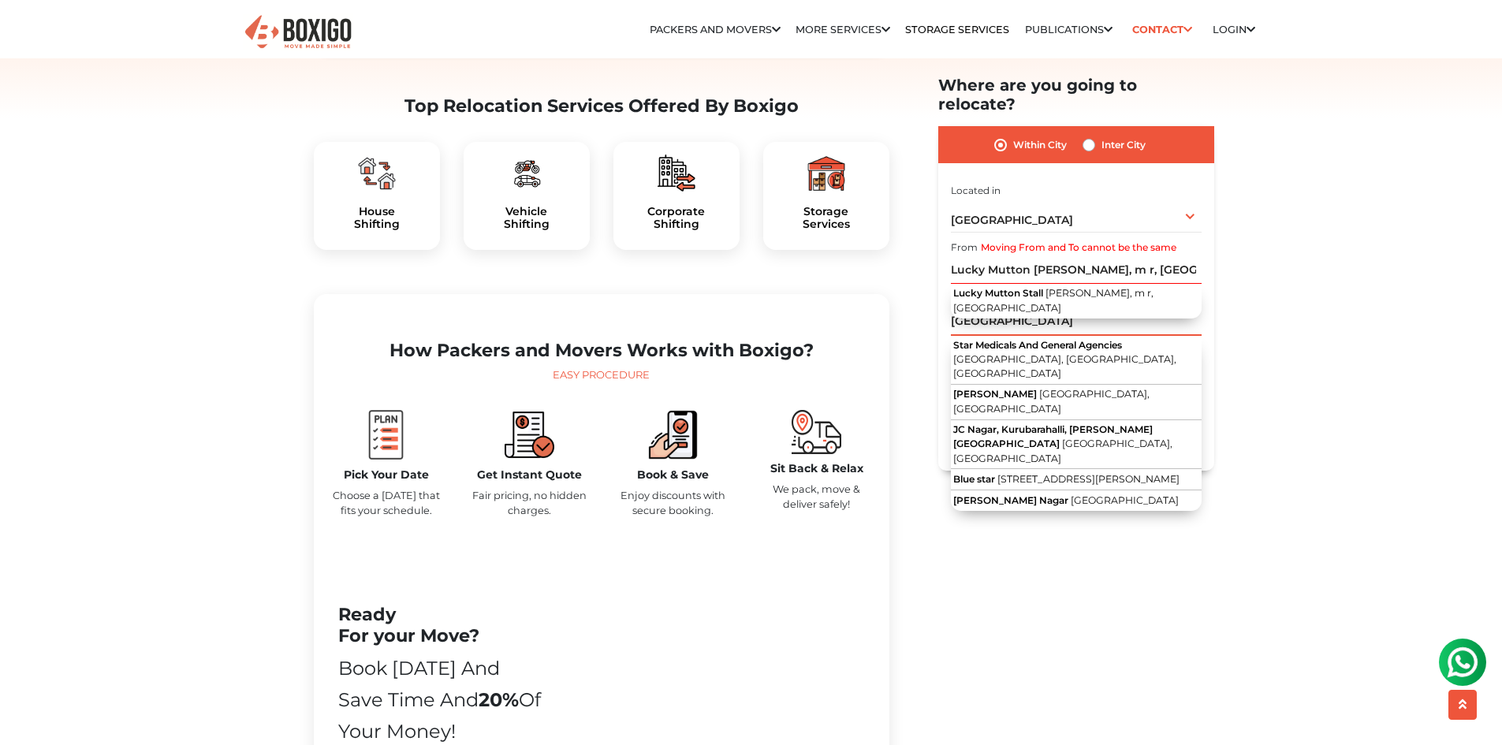
click at [1095, 308] on input "star medical jc nagar" at bounding box center [1076, 322] width 251 height 28
drag, startPoint x: 1095, startPoint y: 301, endPoint x: 868, endPoint y: 290, distance: 227.4
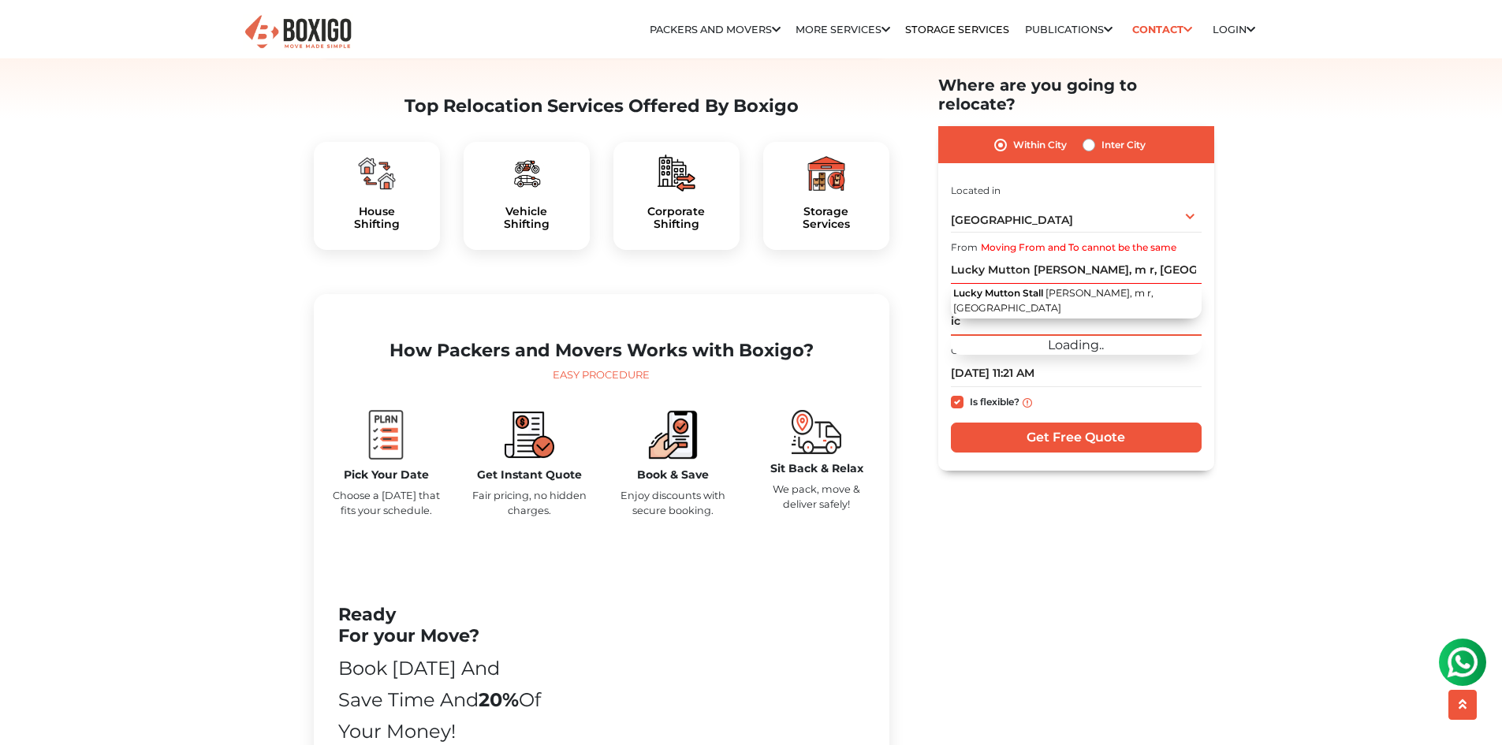
type input "i"
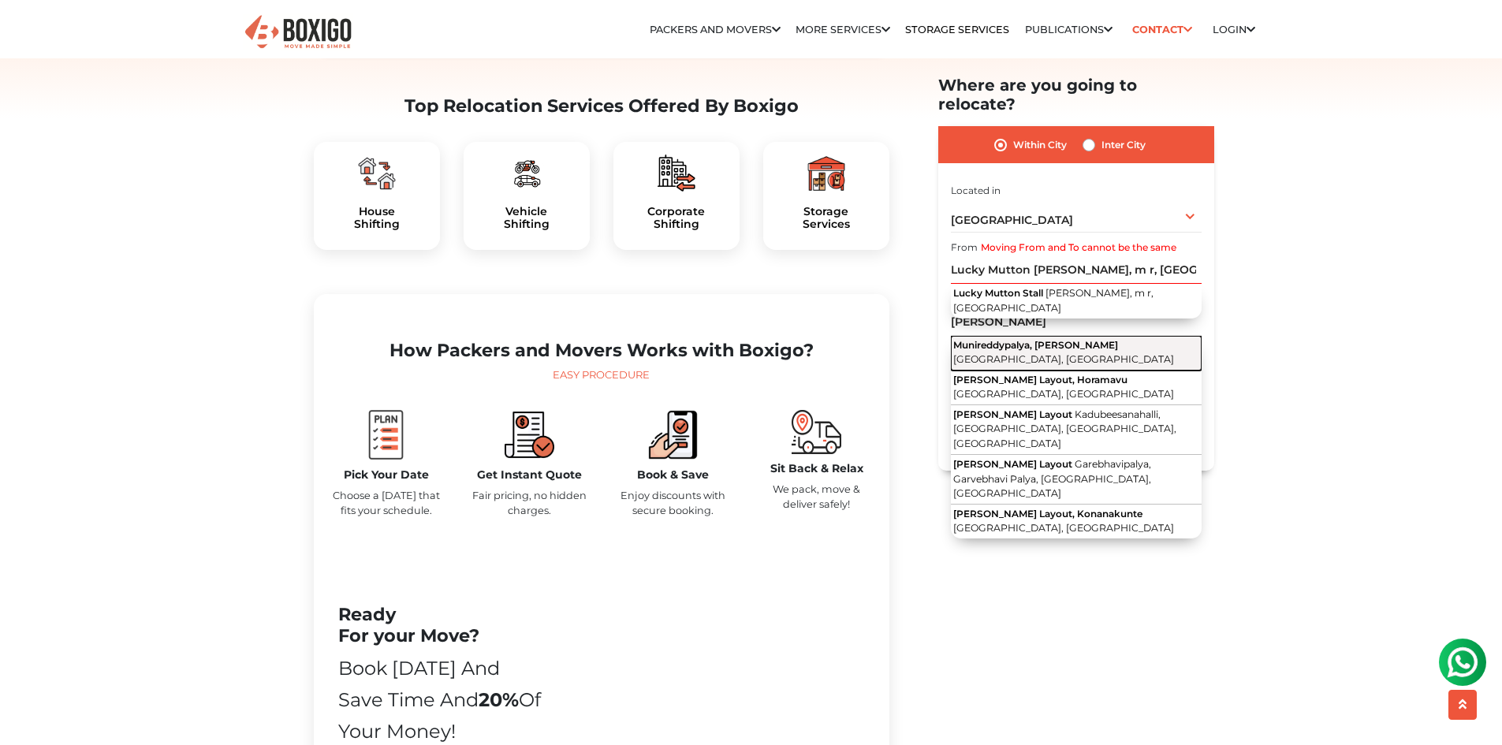
click at [975, 339] on span "Munireddypalya, J.C.Nagar" at bounding box center [1036, 345] width 165 height 12
type input "Munireddypalya, J.C.Nagar, Bengaluru, Karnataka"
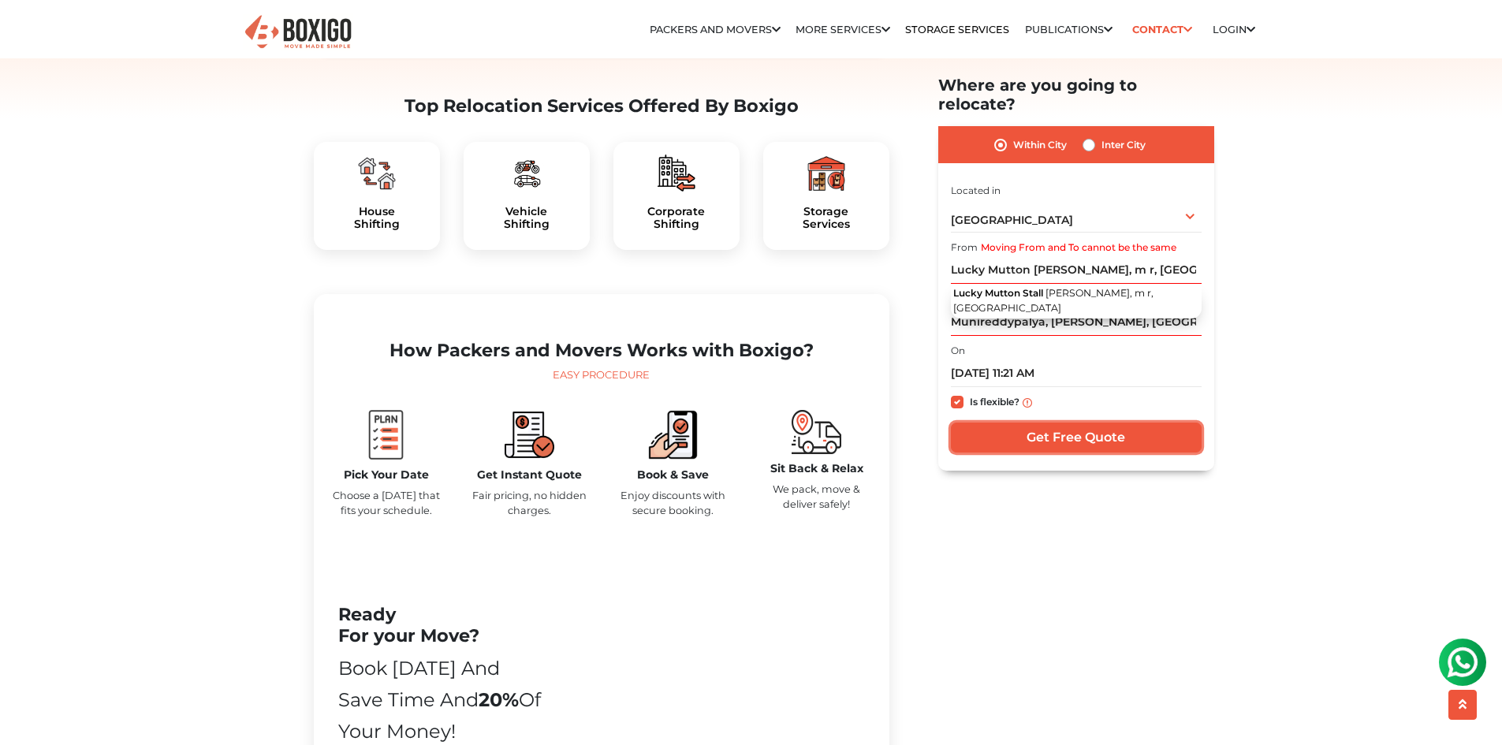
click at [1014, 424] on input "Get Free Quote" at bounding box center [1076, 439] width 251 height 30
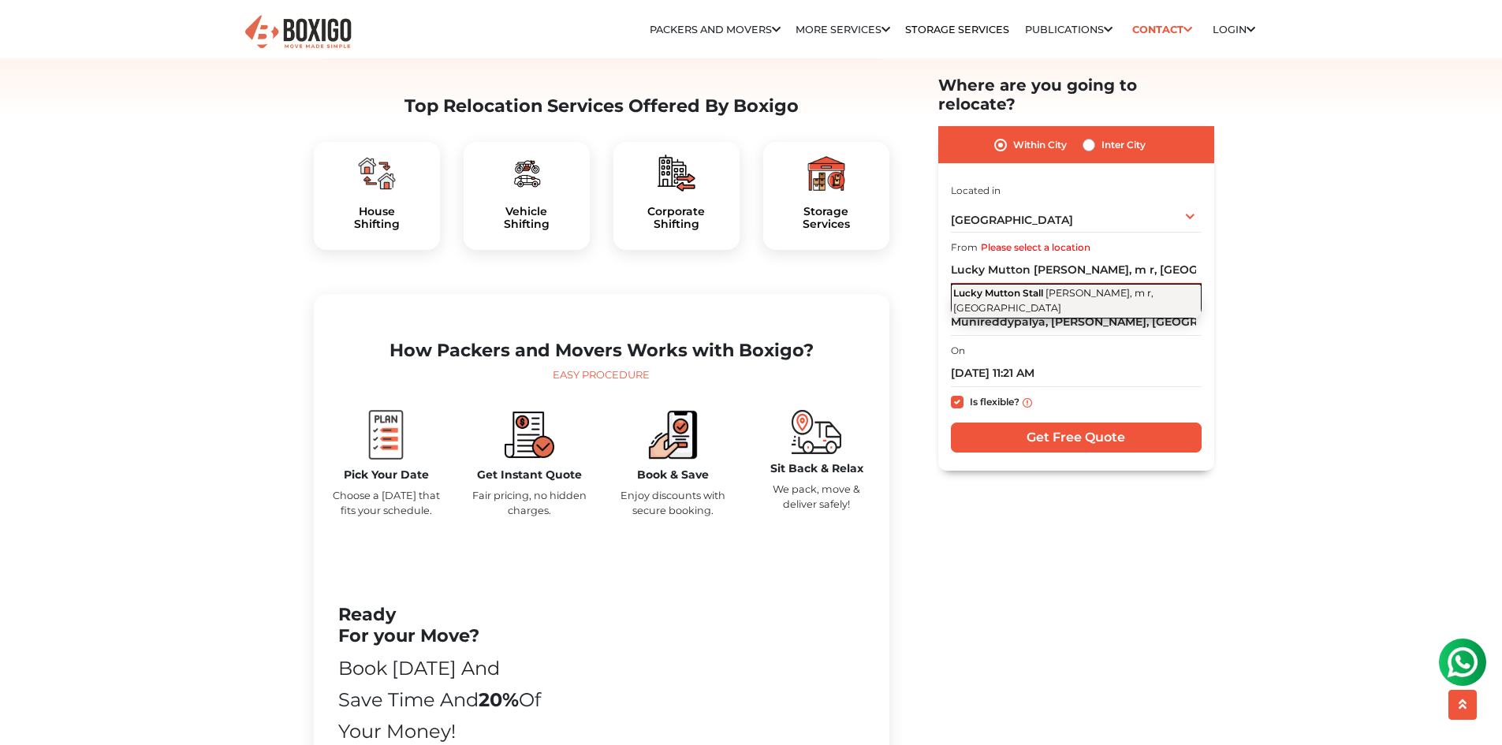
click at [1121, 288] on span "J.C.Nagar, m r, Karnataka" at bounding box center [1054, 301] width 200 height 27
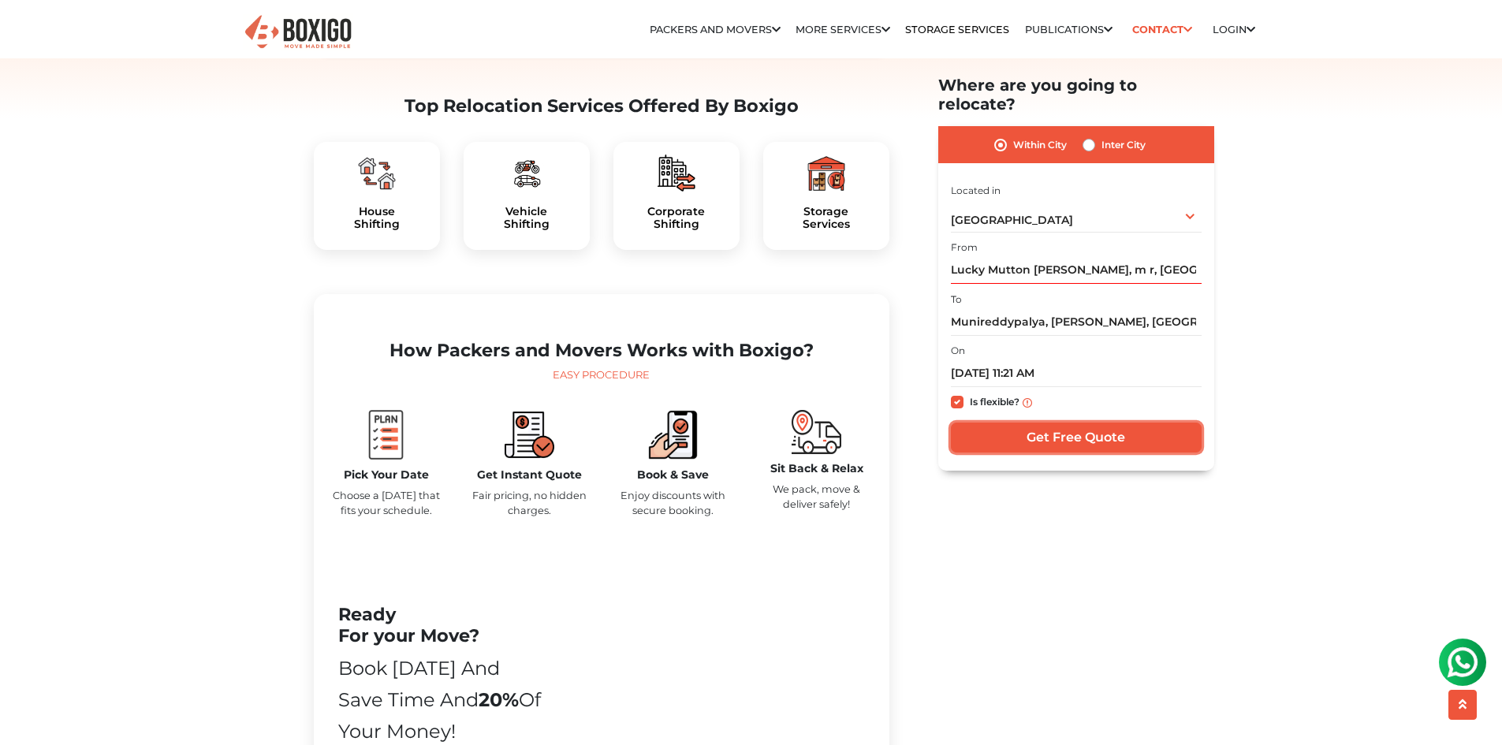
click at [1097, 424] on input "Get Free Quote" at bounding box center [1076, 439] width 251 height 30
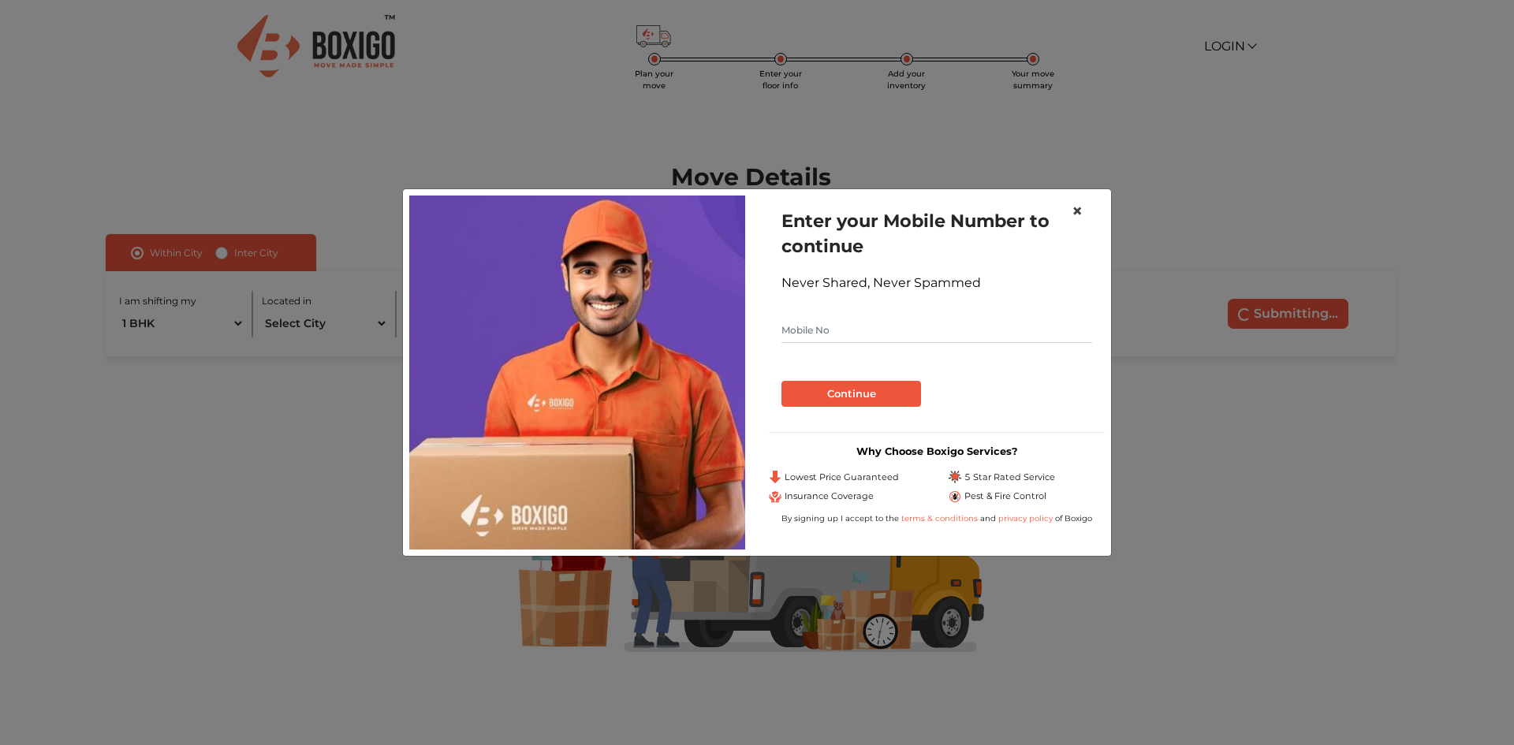
click at [1073, 203] on span "×" at bounding box center [1077, 211] width 11 height 23
